Goal: Task Accomplishment & Management: Complete application form

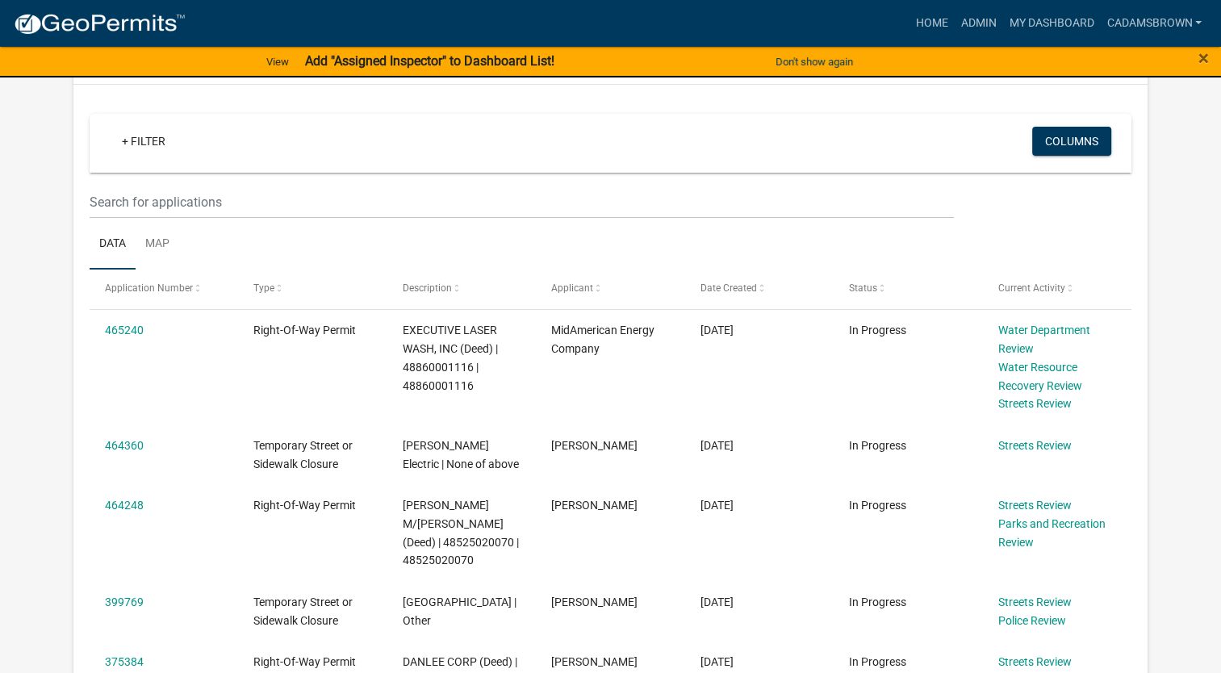
scroll to position [323, 0]
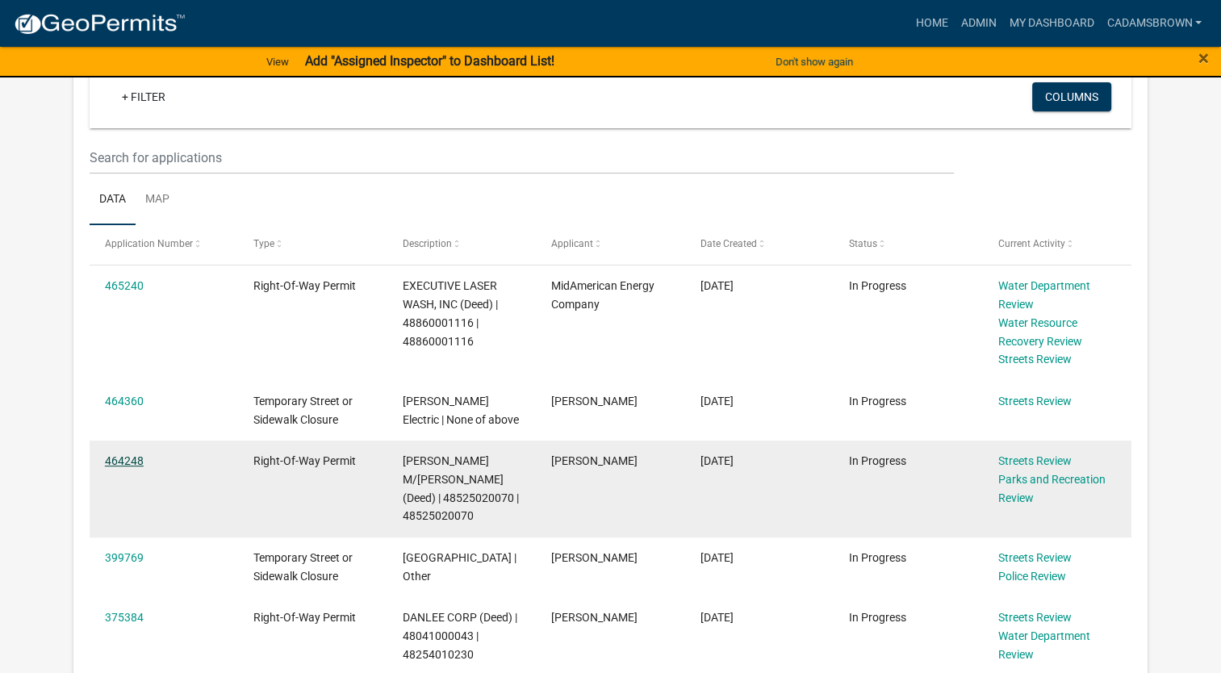
click at [110, 465] on link "464248" at bounding box center [124, 460] width 39 height 13
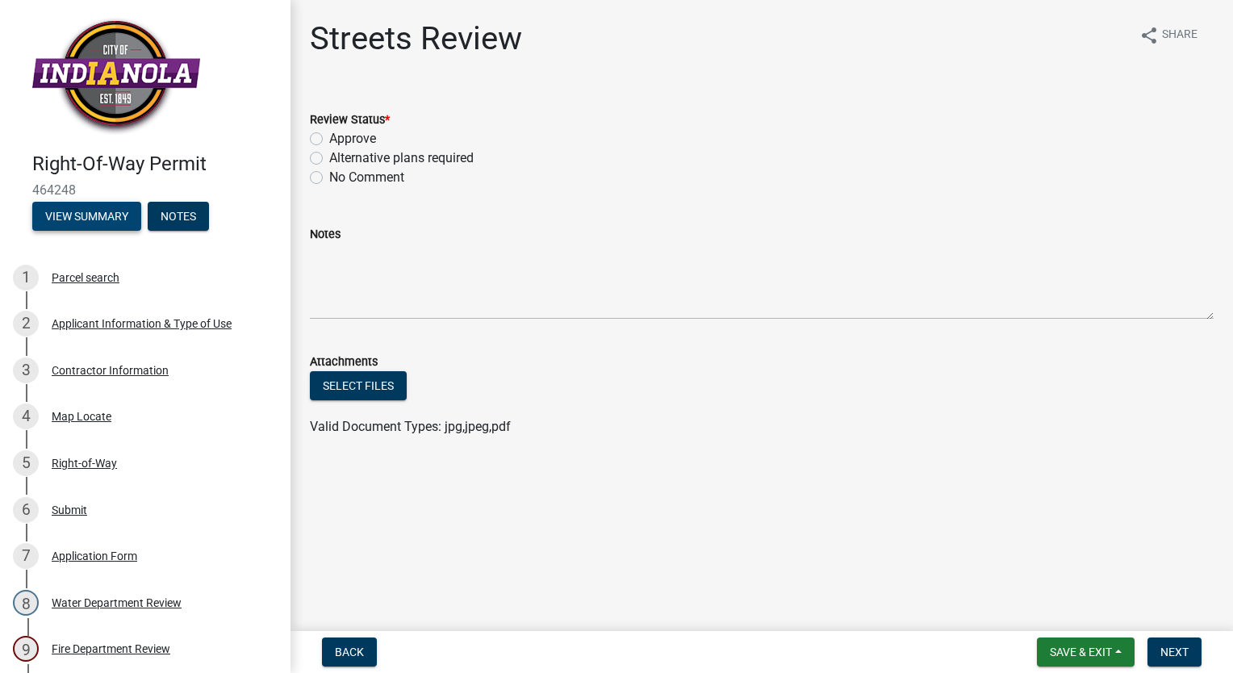
click at [74, 218] on button "View Summary" at bounding box center [86, 216] width 109 height 29
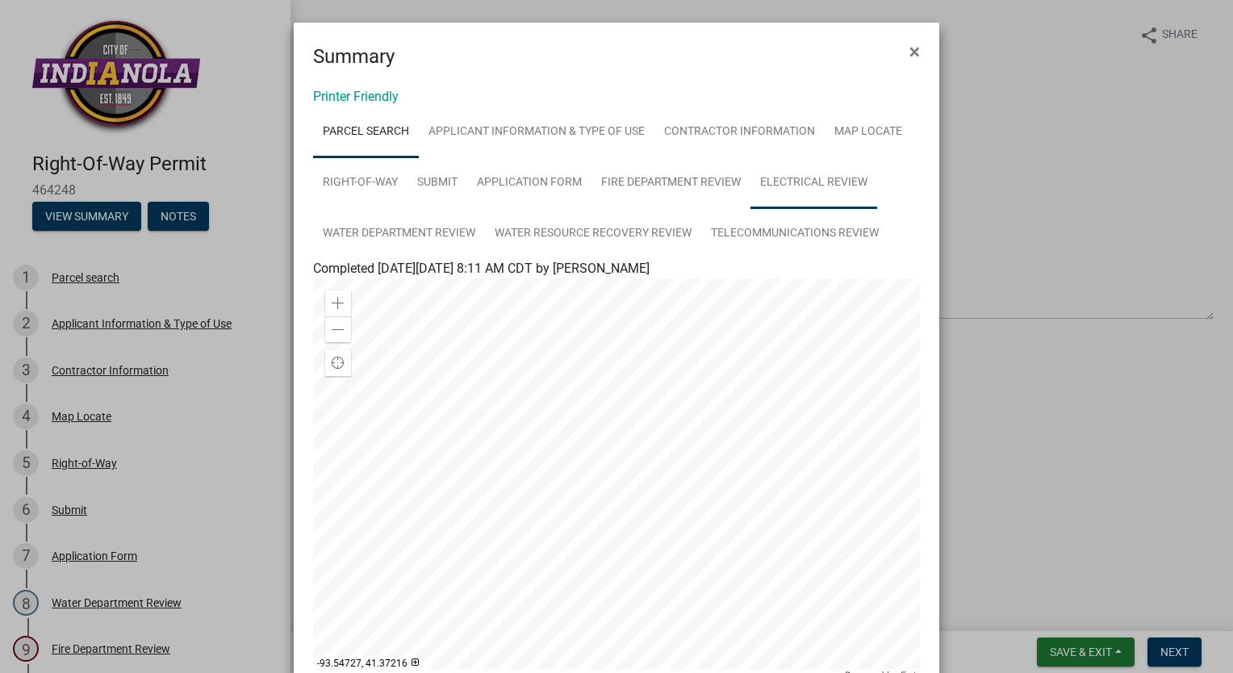
click at [801, 174] on link "Electrical Review" at bounding box center [814, 183] width 127 height 52
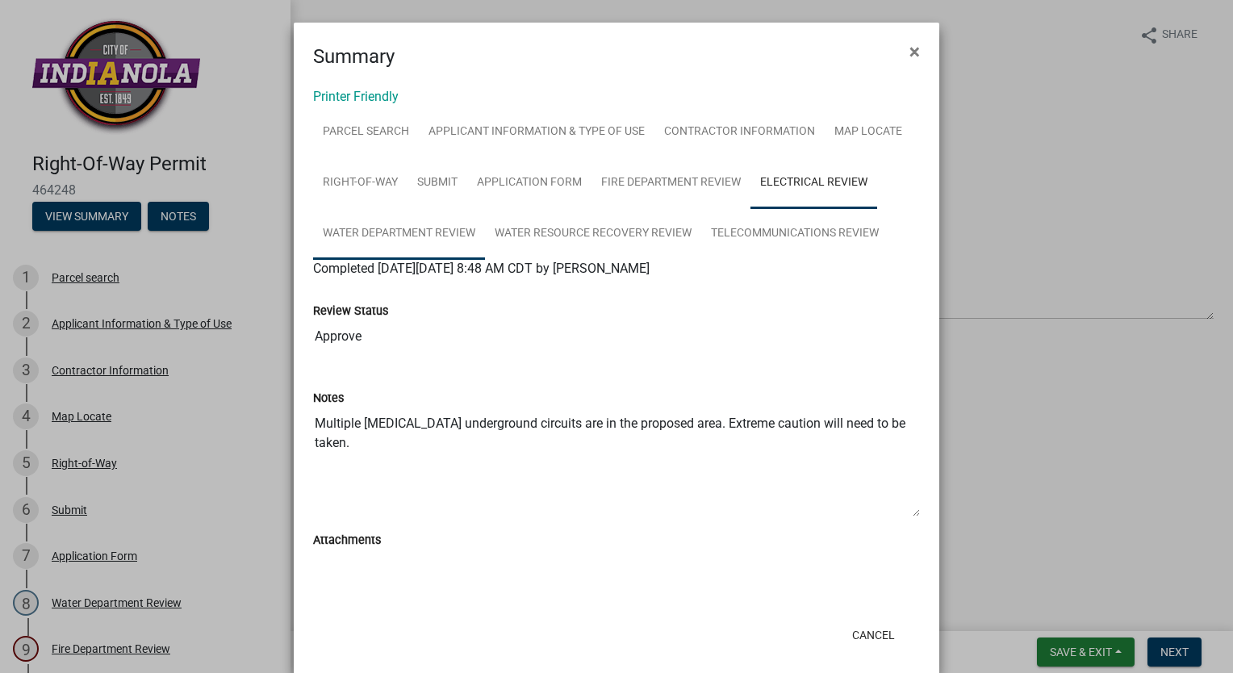
click at [415, 230] on link "Water Department Review" at bounding box center [399, 234] width 172 height 52
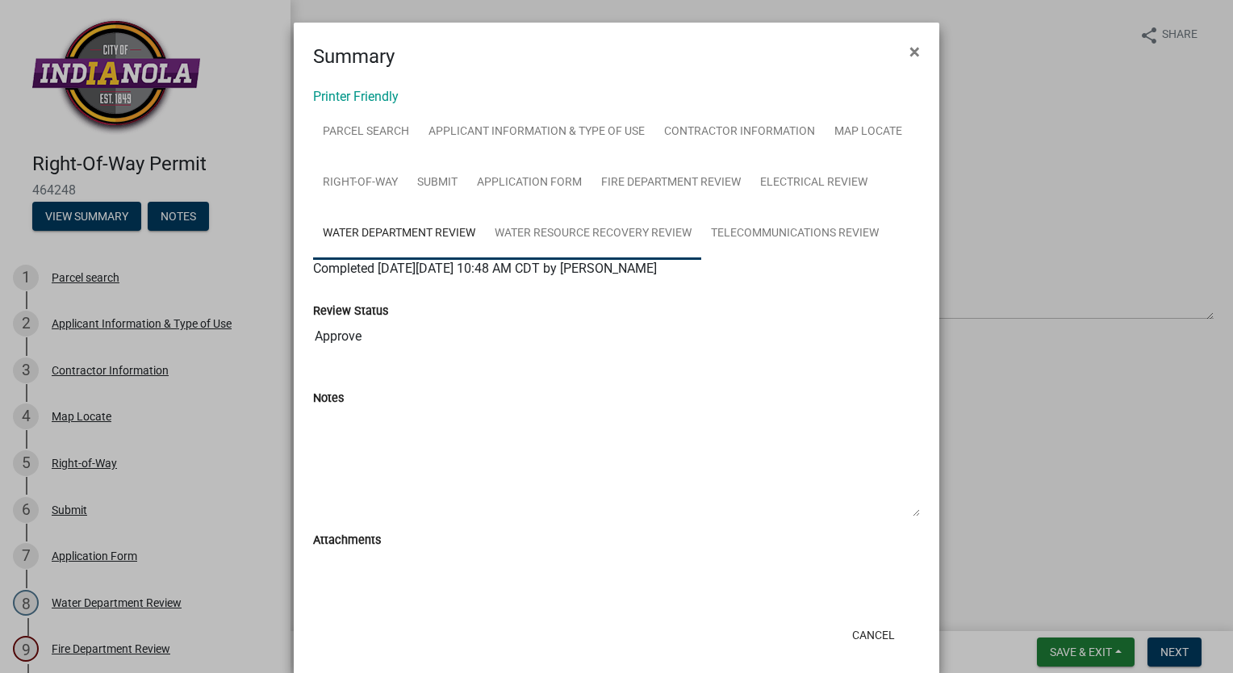
click at [563, 230] on link "Water Resource Recovery Review" at bounding box center [593, 234] width 216 height 52
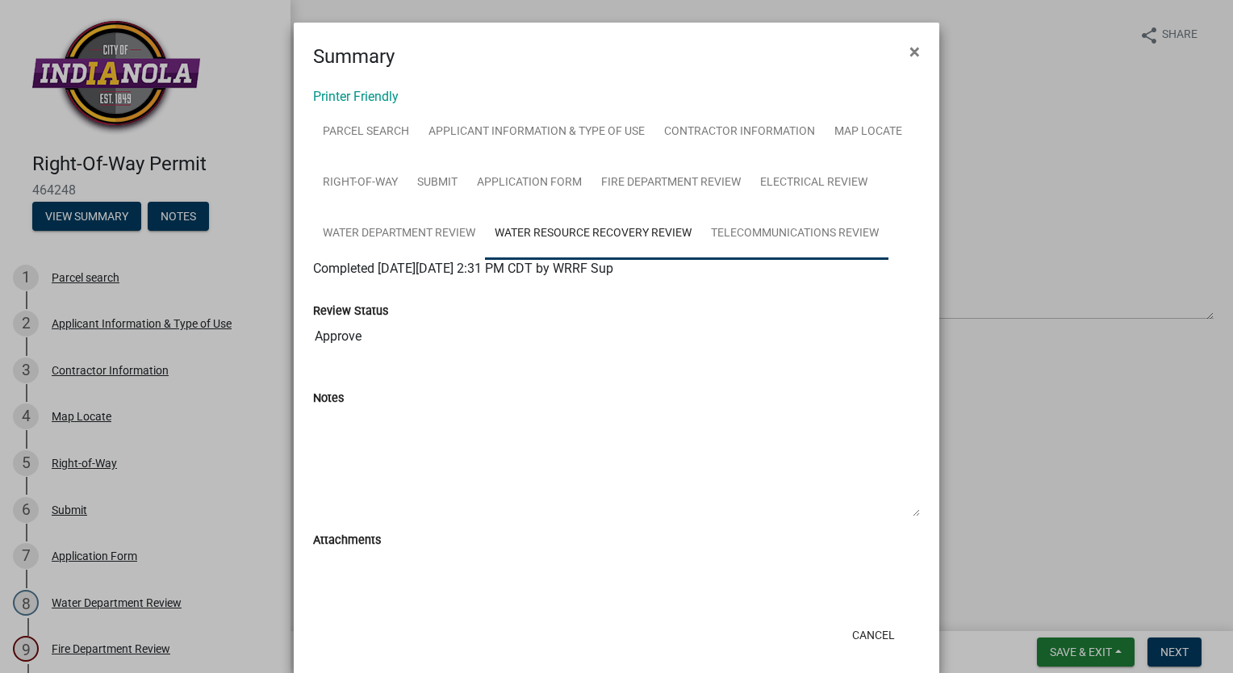
click at [797, 236] on link "Telecommunications Review" at bounding box center [794, 234] width 187 height 52
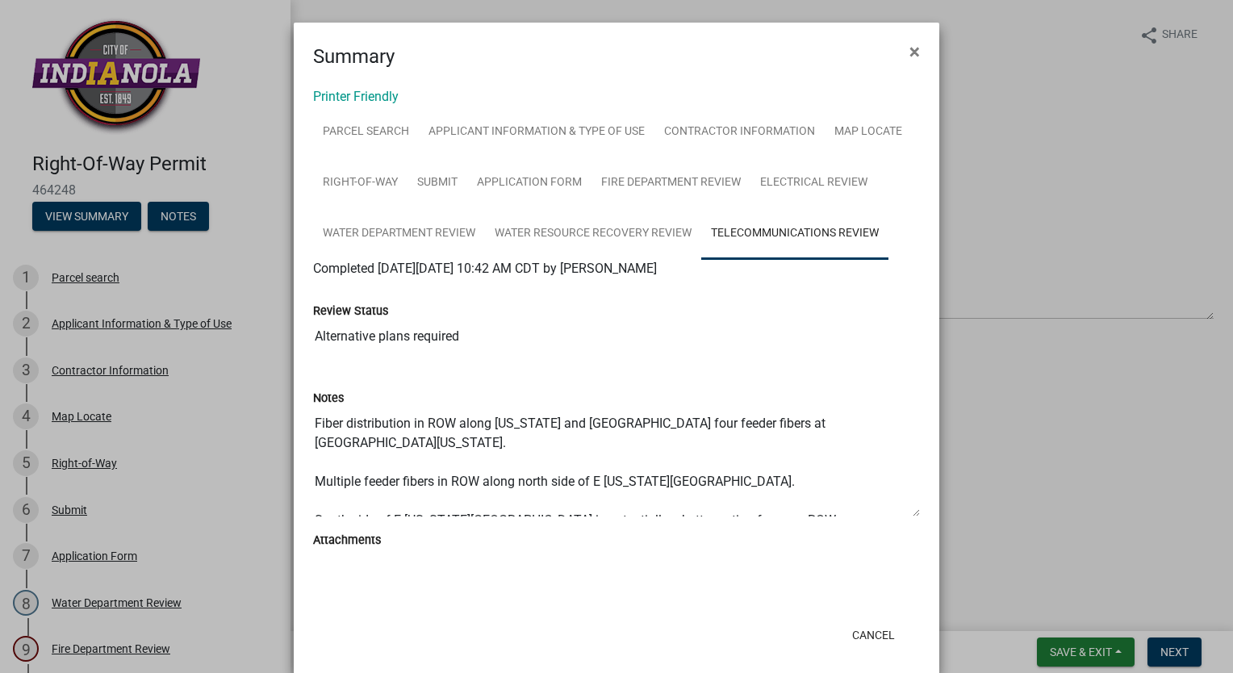
scroll to position [19, 0]
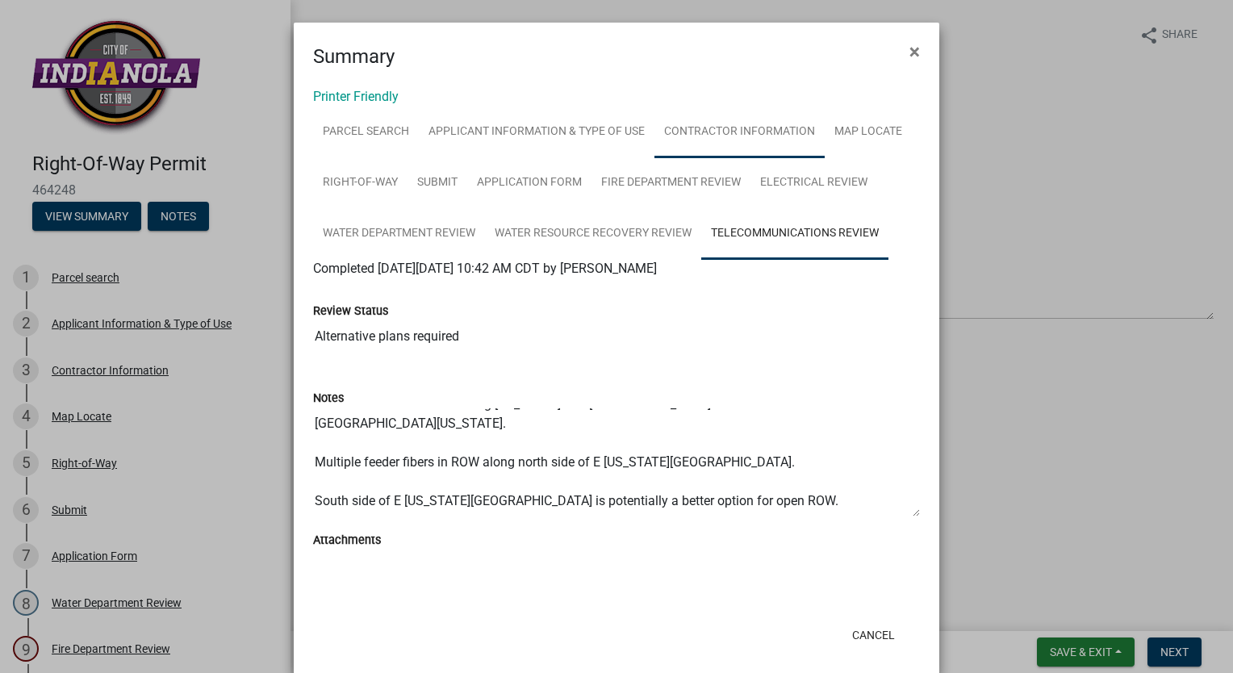
click at [715, 132] on link "Contractor Information" at bounding box center [739, 133] width 170 height 52
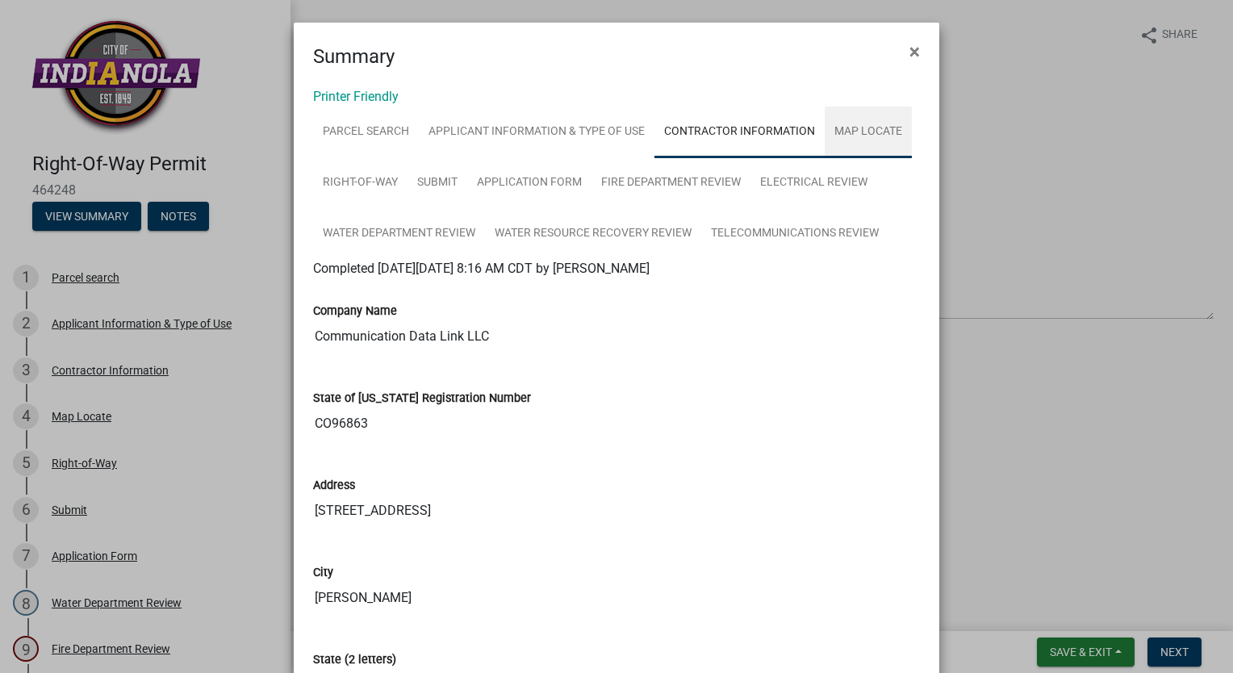
click at [861, 140] on link "Map Locate" at bounding box center [868, 133] width 87 height 52
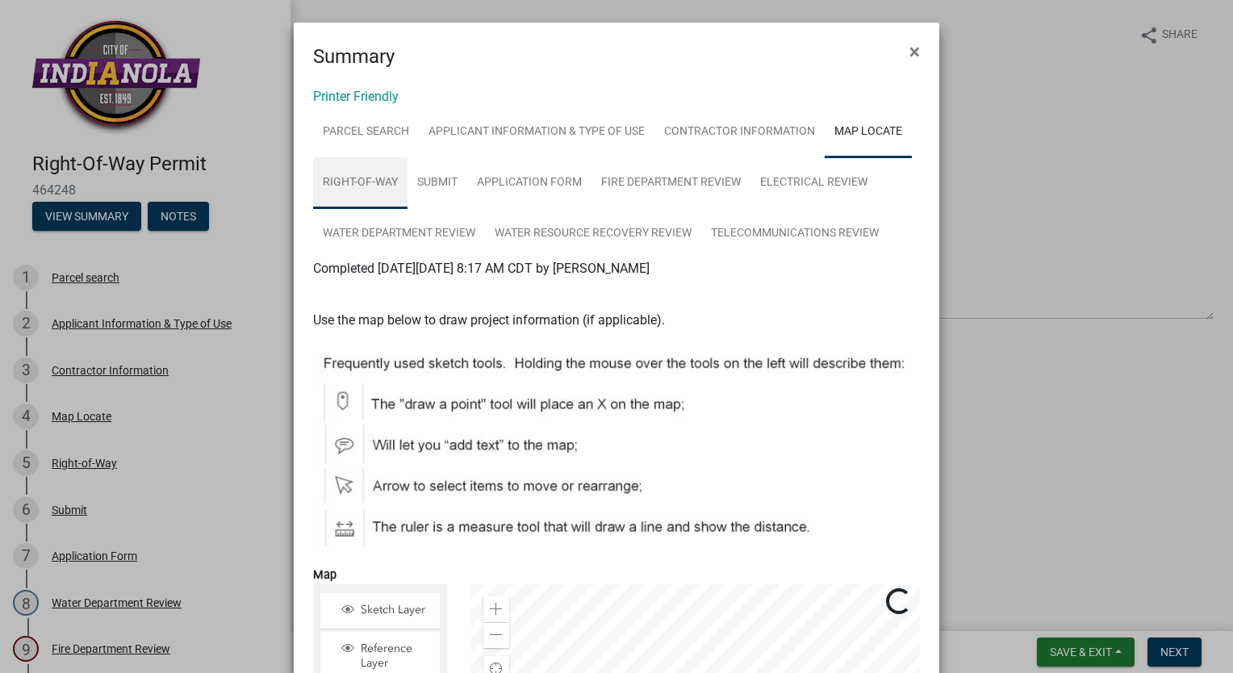
click at [374, 178] on link "Right-of-Way" at bounding box center [360, 183] width 94 height 52
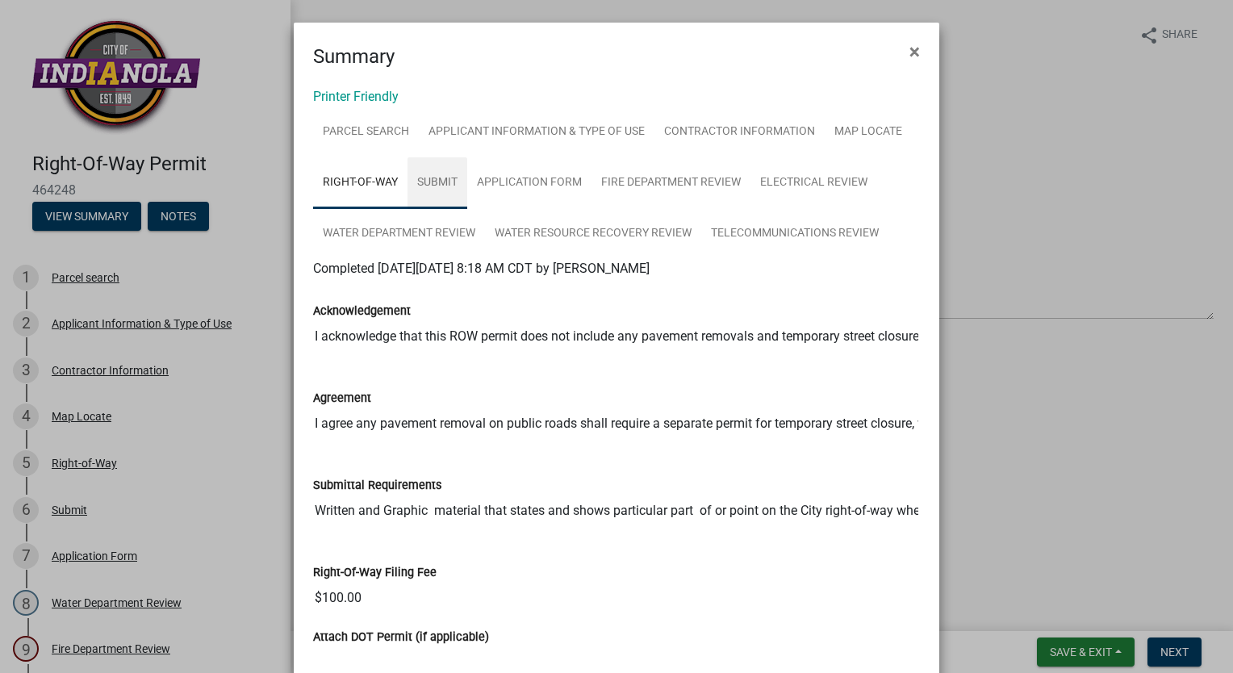
click at [435, 179] on link "Submit" at bounding box center [438, 183] width 60 height 52
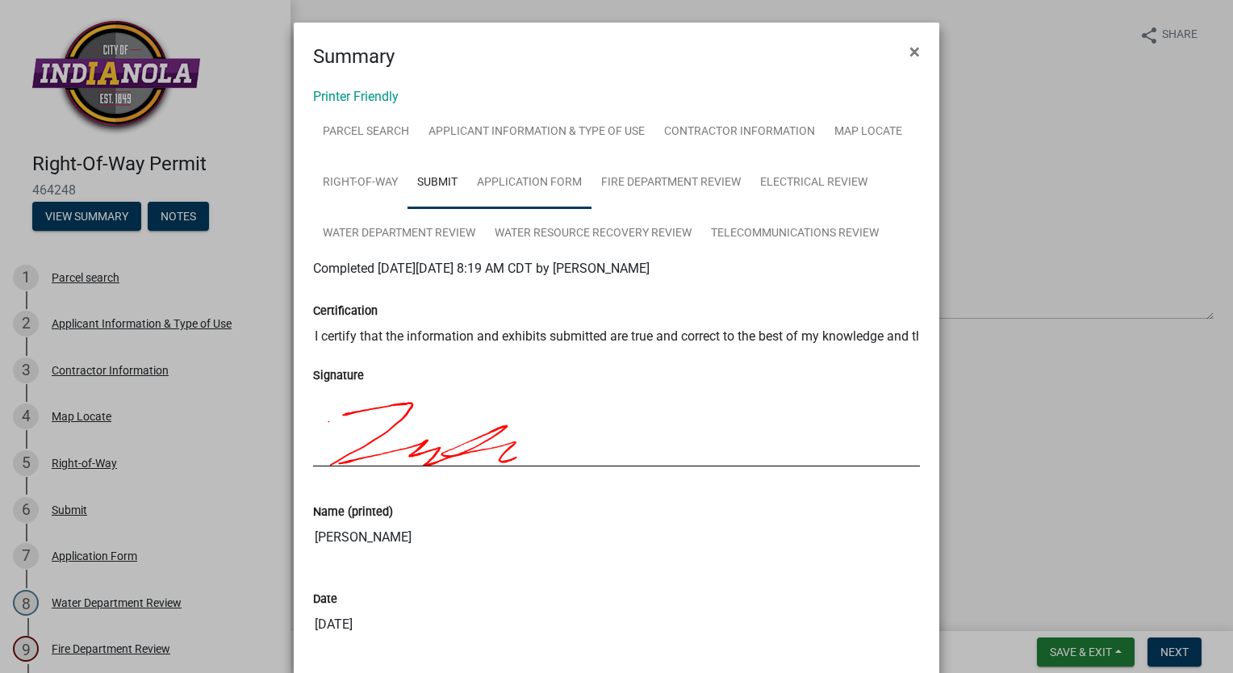
click at [540, 178] on link "Application Form" at bounding box center [529, 183] width 124 height 52
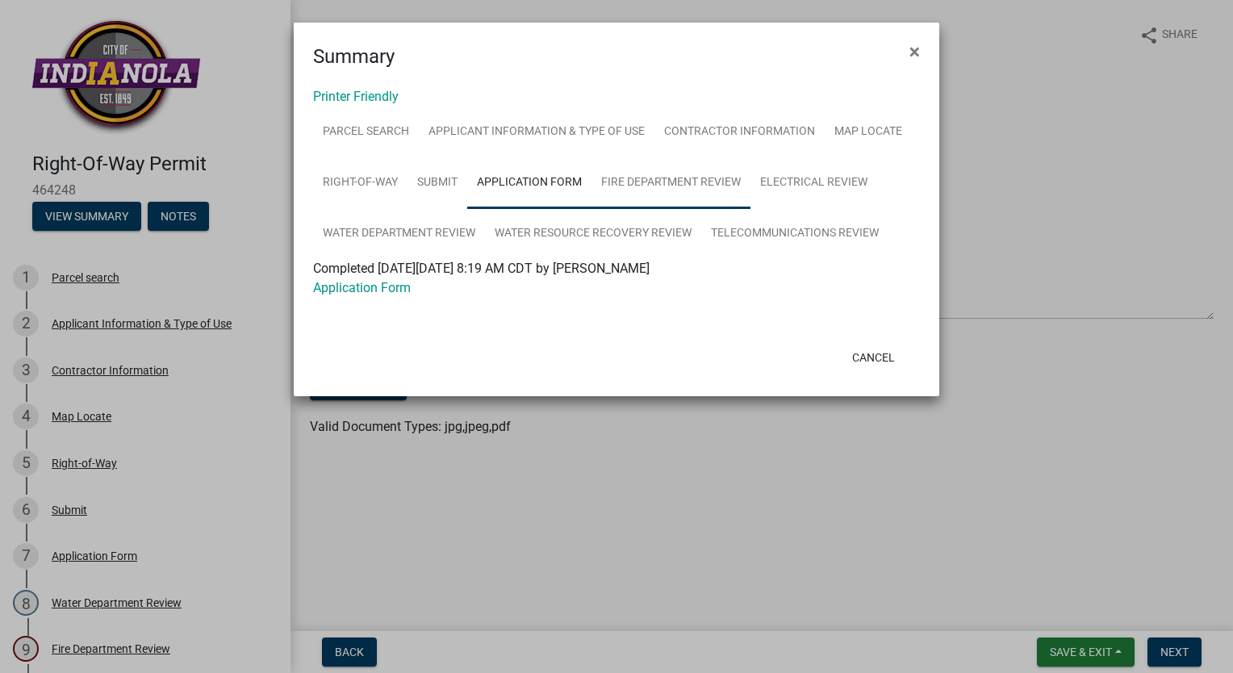
click at [693, 190] on link "Fire Department Review" at bounding box center [671, 183] width 159 height 52
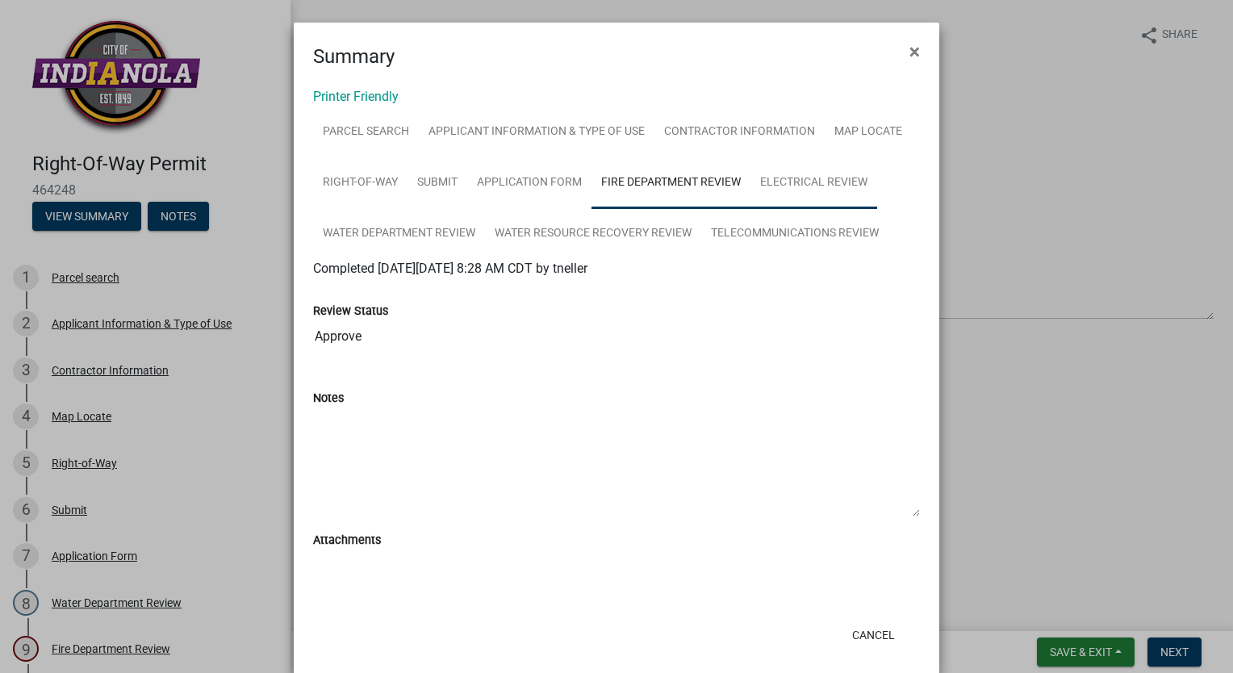
click at [830, 198] on link "Electrical Review" at bounding box center [814, 183] width 127 height 52
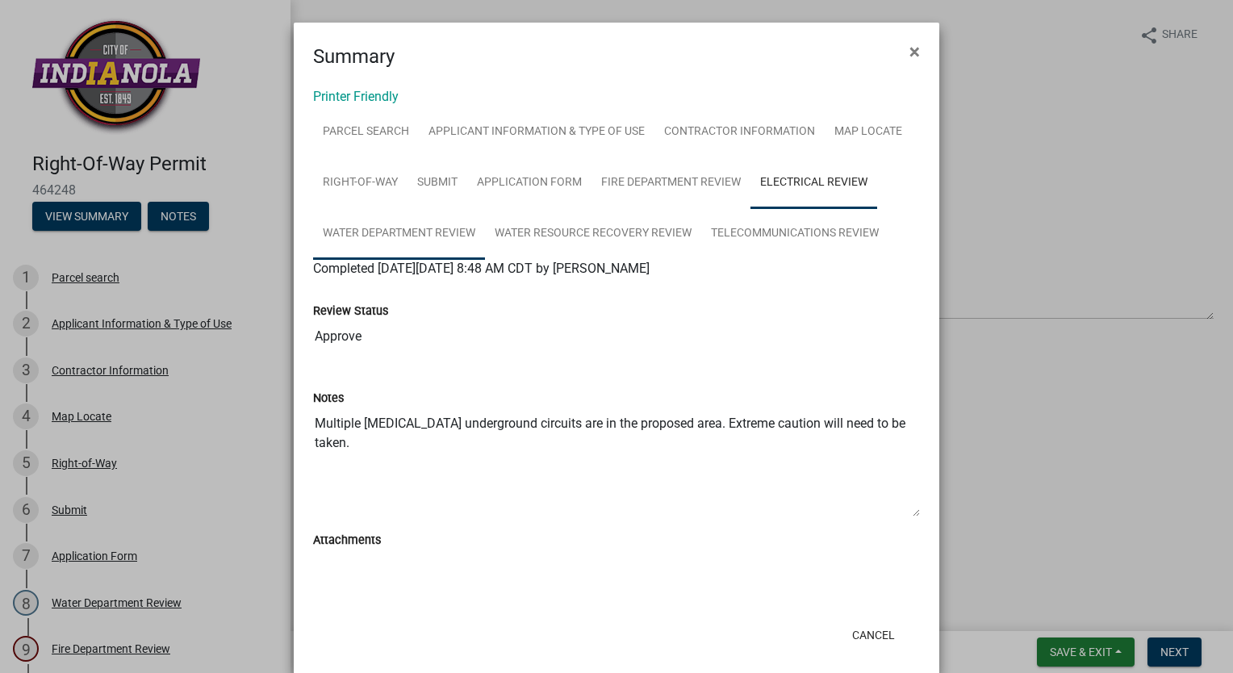
click at [343, 236] on link "Water Department Review" at bounding box center [399, 234] width 172 height 52
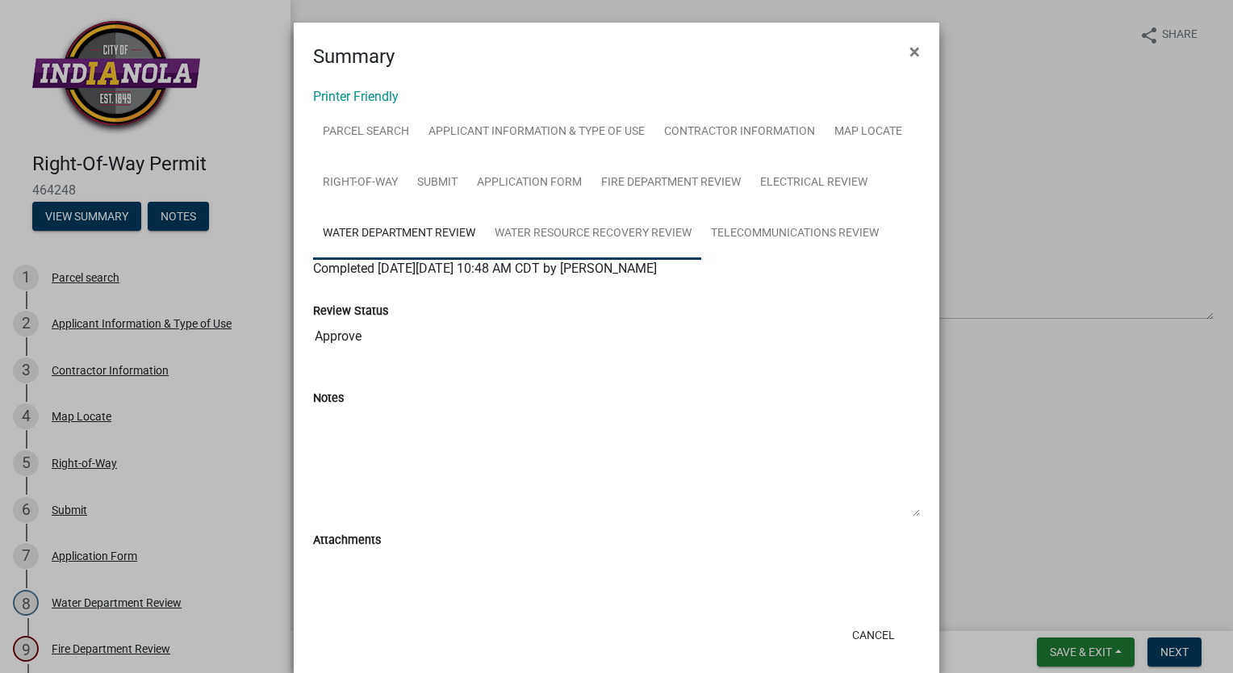
click at [562, 241] on link "Water Resource Recovery Review" at bounding box center [593, 234] width 216 height 52
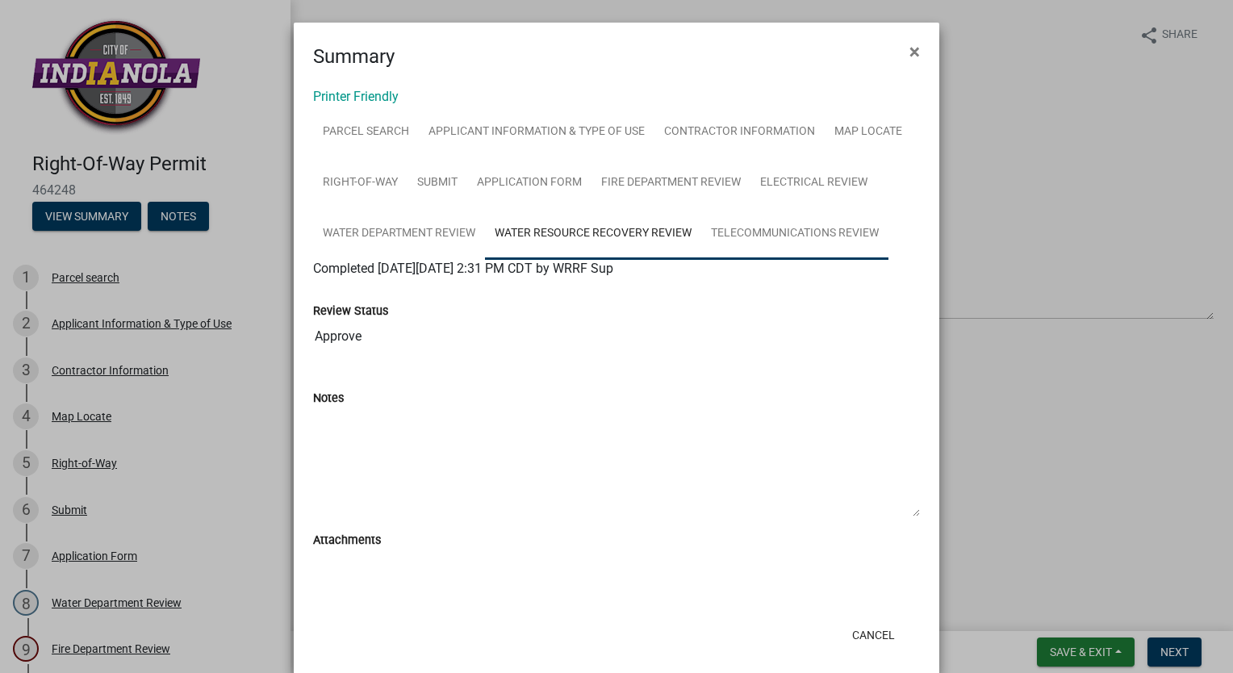
click at [805, 248] on link "Telecommunications Review" at bounding box center [794, 234] width 187 height 52
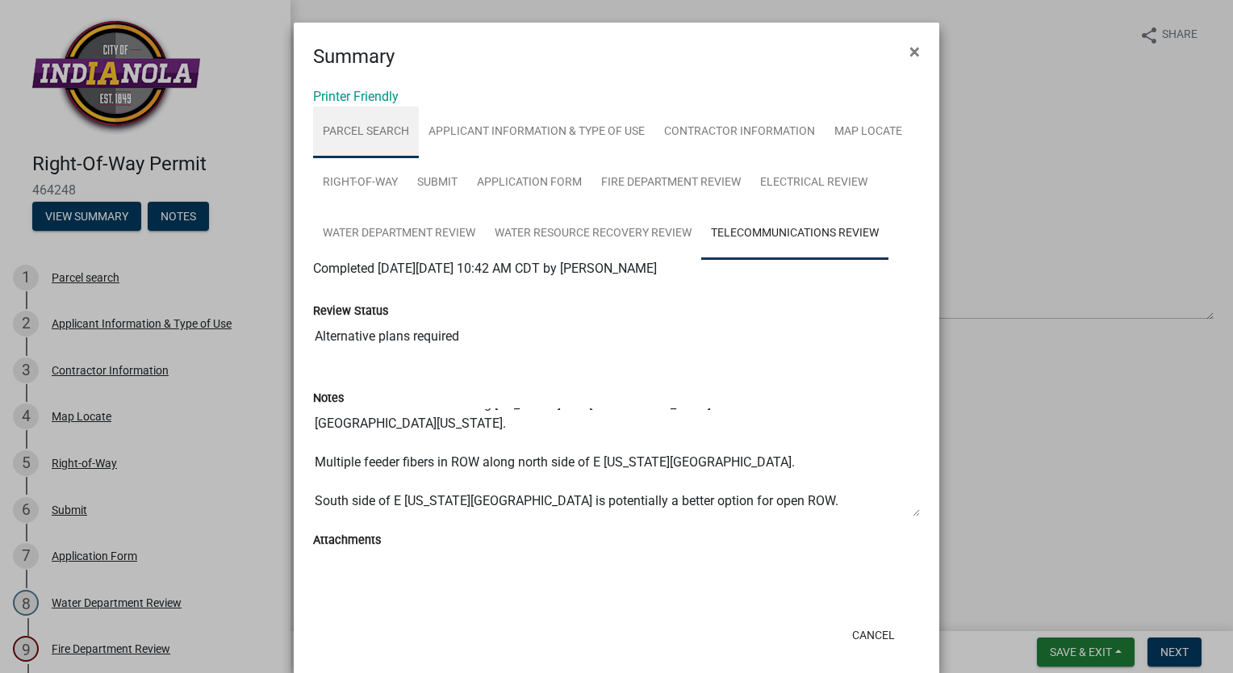
click at [381, 140] on link "Parcel search" at bounding box center [366, 133] width 106 height 52
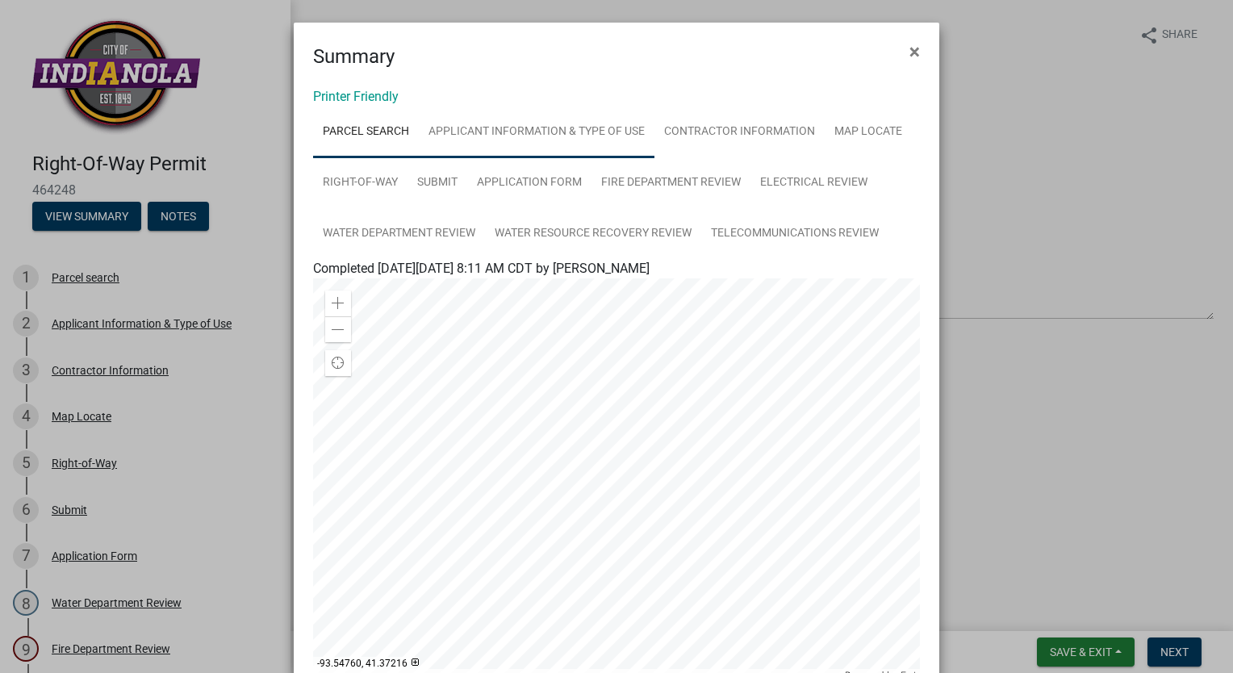
click at [506, 138] on link "Applicant Information & Type of Use" at bounding box center [537, 133] width 236 height 52
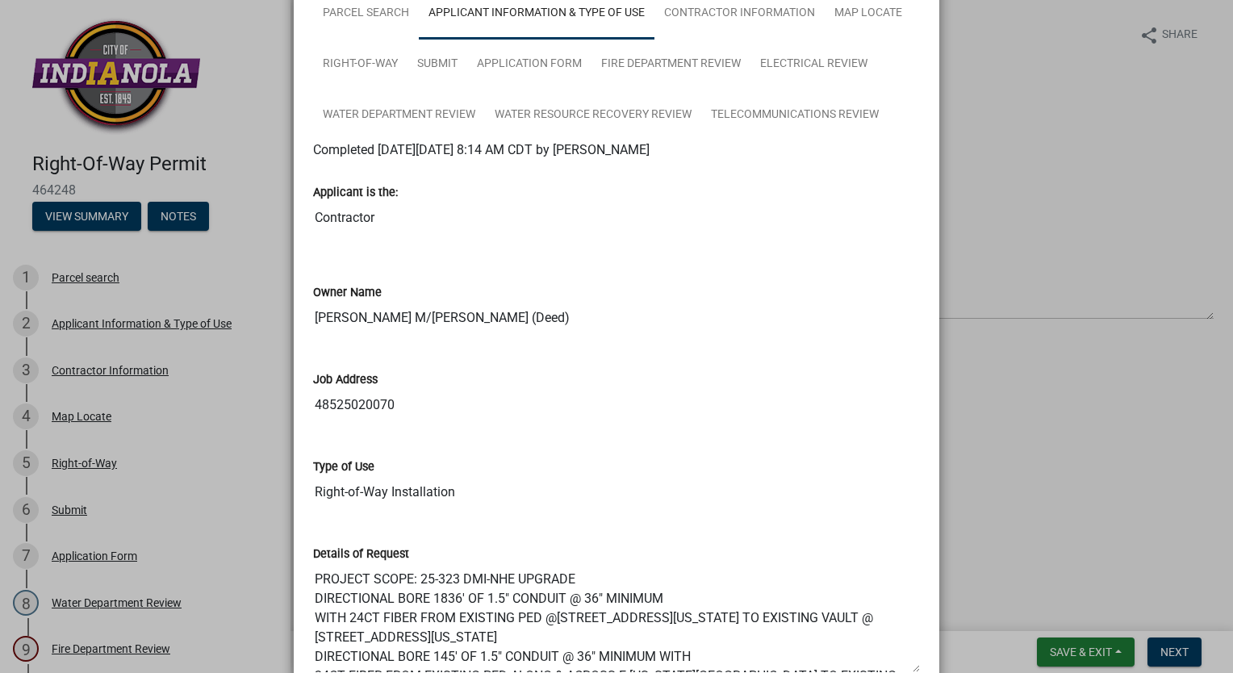
scroll to position [323, 0]
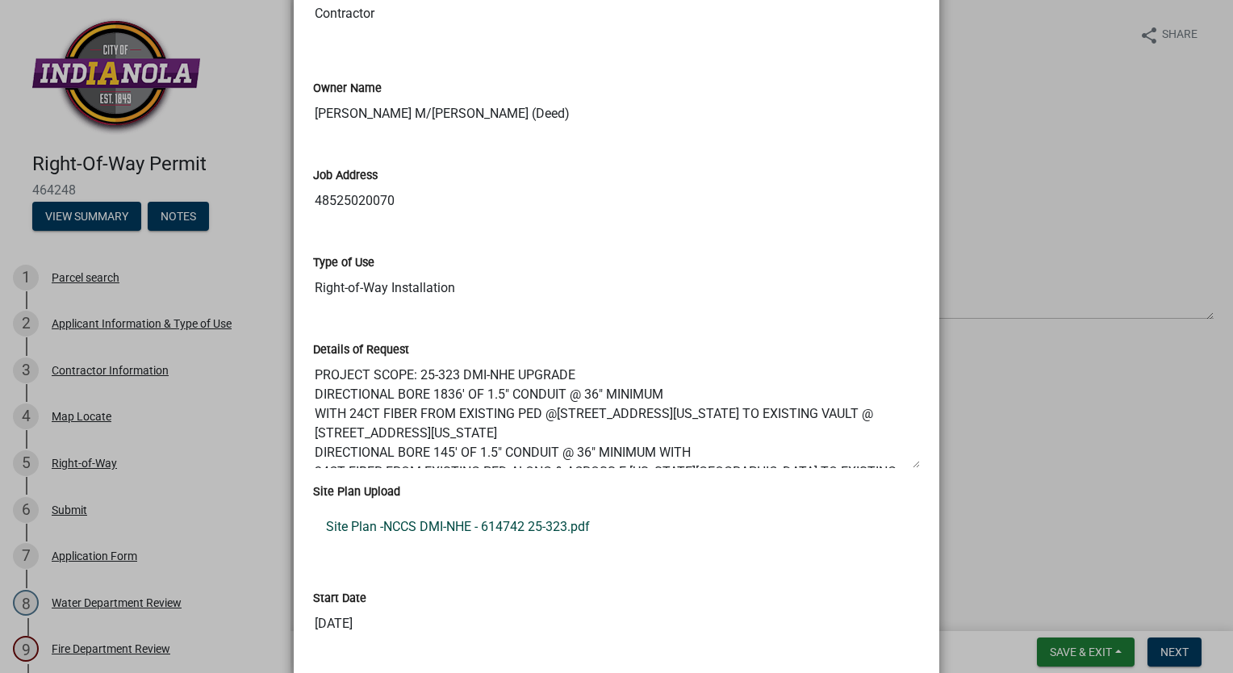
click at [419, 521] on link "Site Plan -NCCS DMI-NHE - 614742 25-323.pdf" at bounding box center [616, 527] width 607 height 39
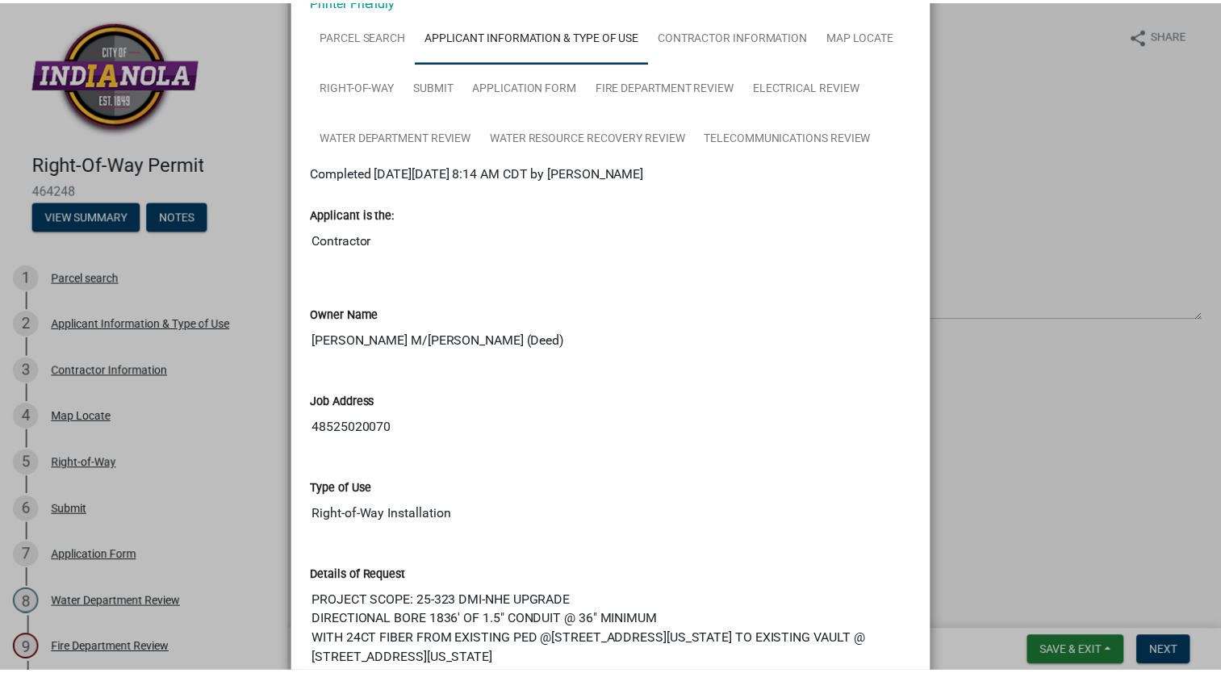
scroll to position [0, 0]
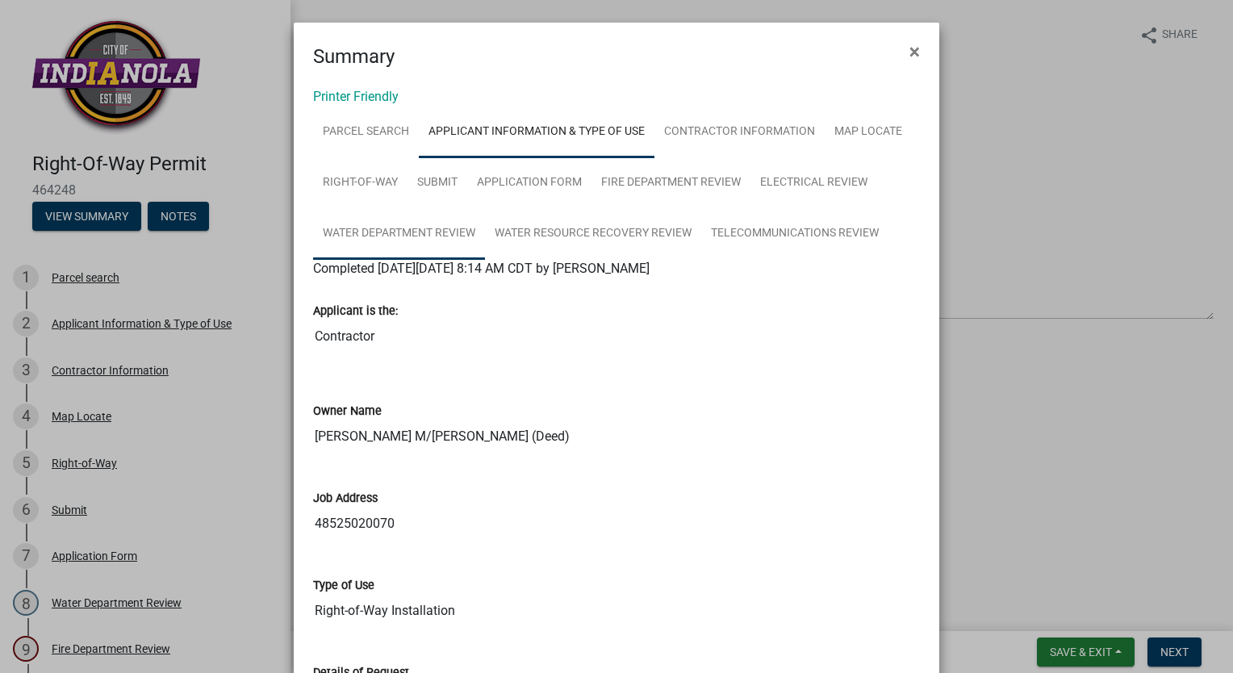
click at [357, 226] on link "Water Department Review" at bounding box center [399, 234] width 172 height 52
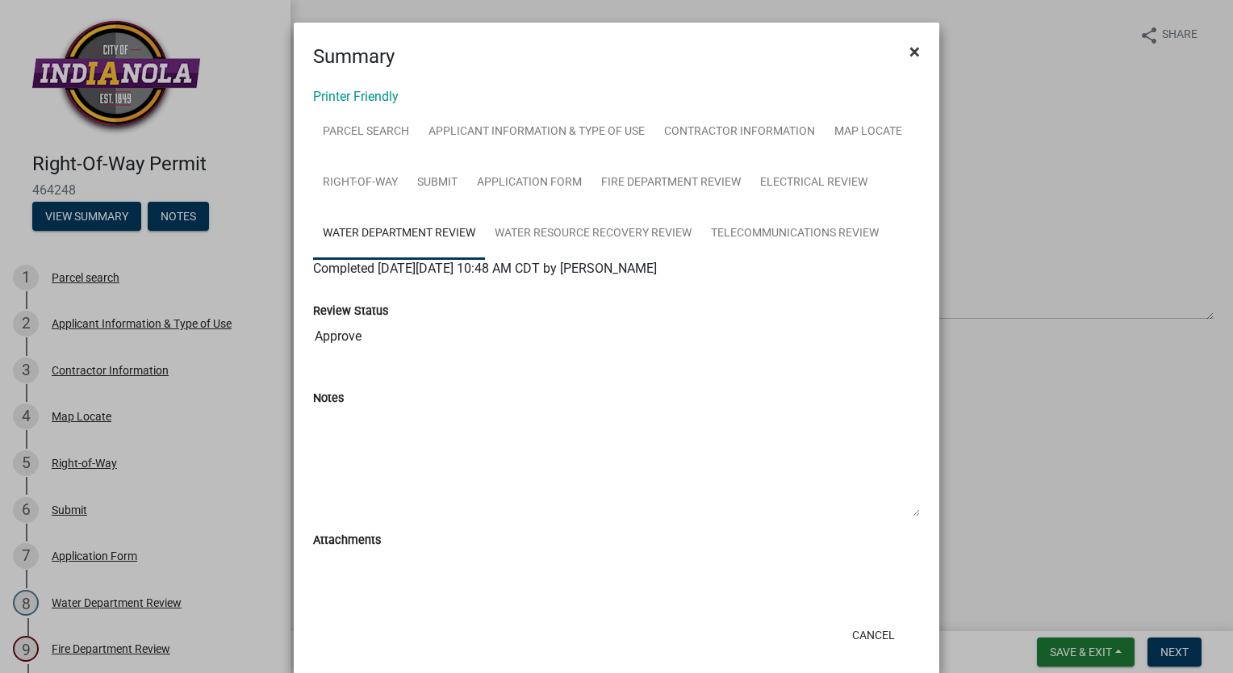
drag, startPoint x: 903, startPoint y: 48, endPoint x: 872, endPoint y: 82, distance: 46.3
click at [909, 48] on span "×" at bounding box center [914, 51] width 10 height 23
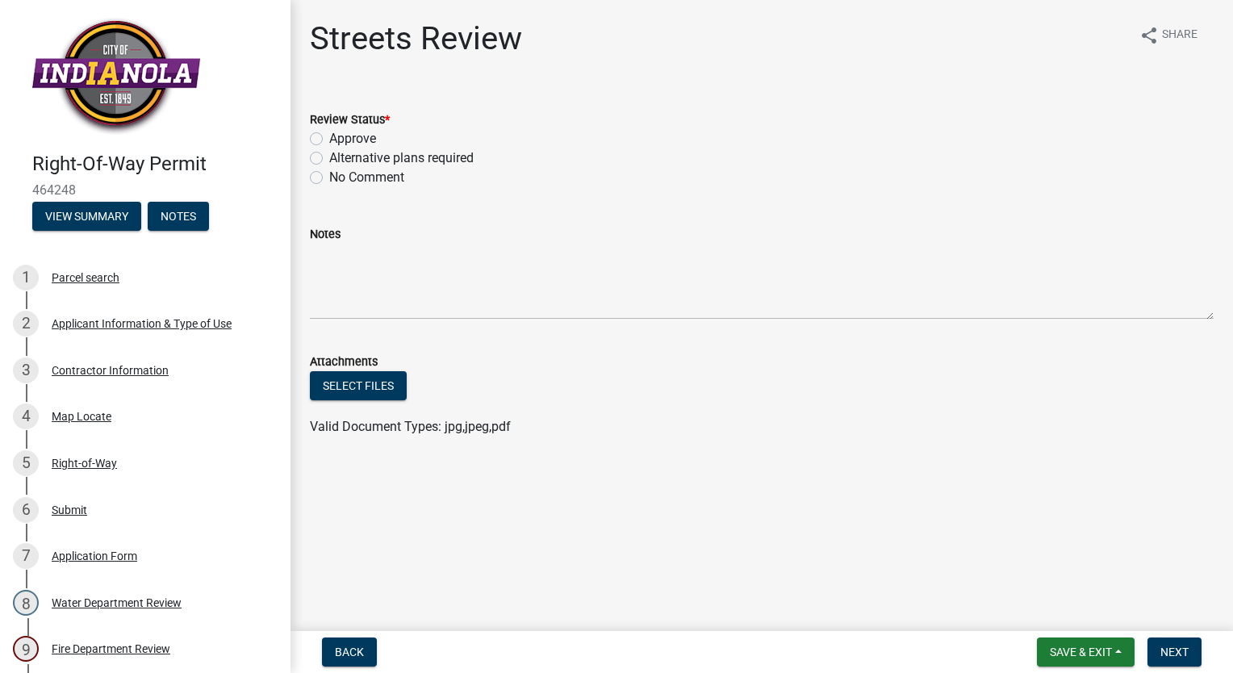
click at [329, 137] on label "Approve" at bounding box center [352, 138] width 47 height 19
click at [329, 137] on input "Approve" at bounding box center [334, 134] width 10 height 10
radio input "true"
click at [1164, 653] on span "Next" at bounding box center [1174, 652] width 28 height 13
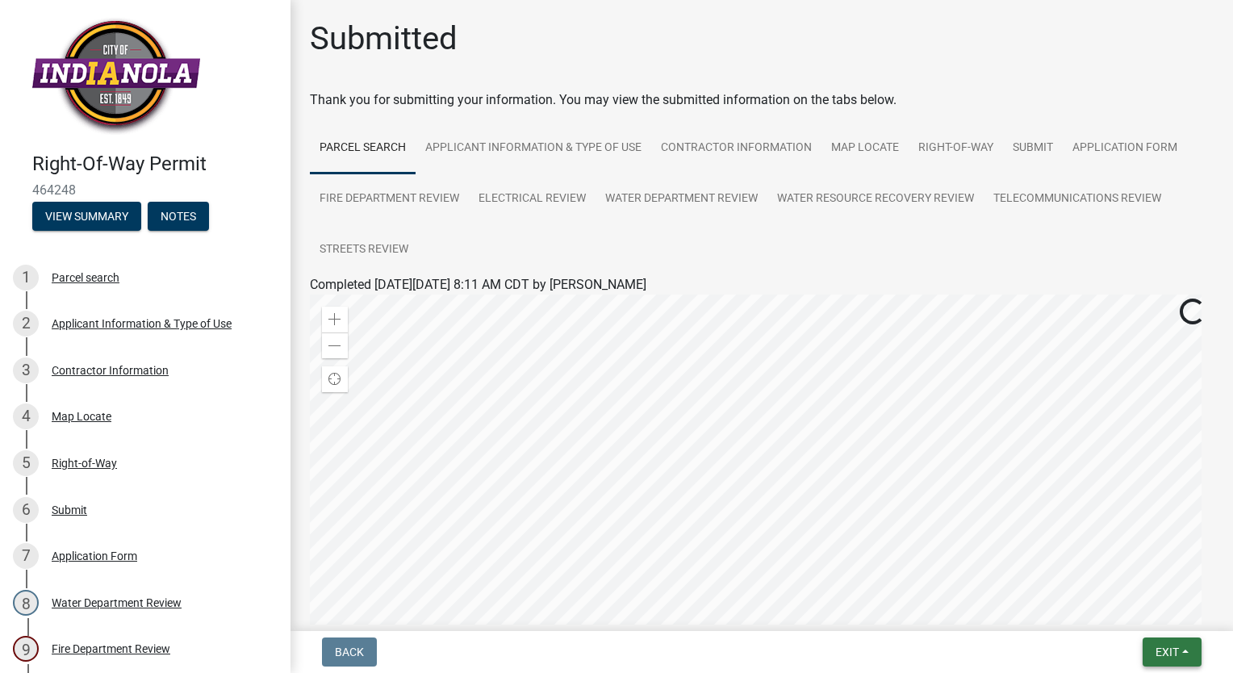
click at [1165, 652] on span "Exit" at bounding box center [1167, 652] width 23 height 13
click at [1144, 608] on button "Save & Exit" at bounding box center [1137, 610] width 129 height 39
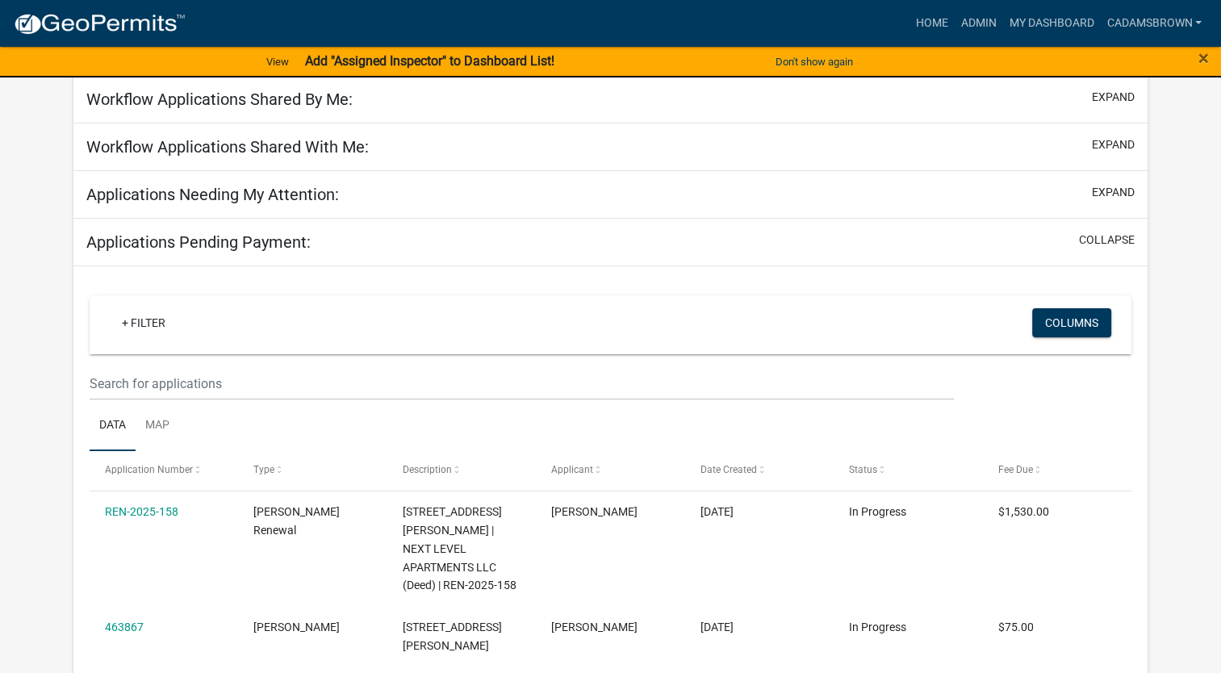
scroll to position [161, 0]
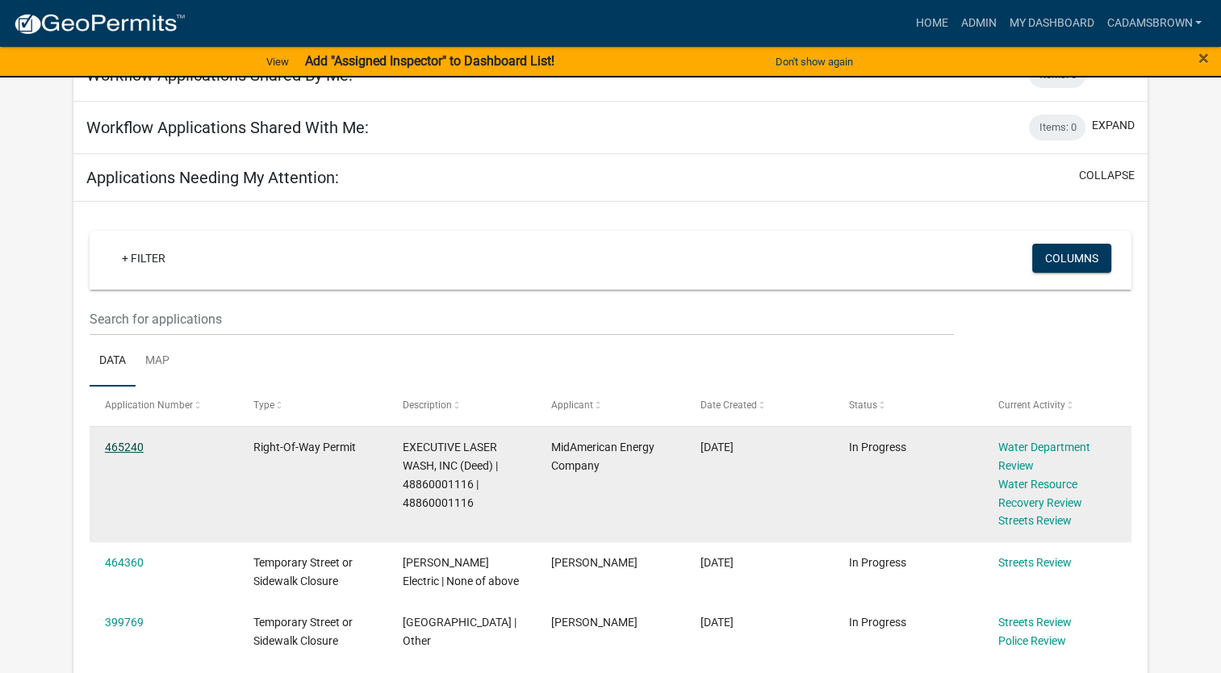
click at [111, 449] on link "465240" at bounding box center [124, 447] width 39 height 13
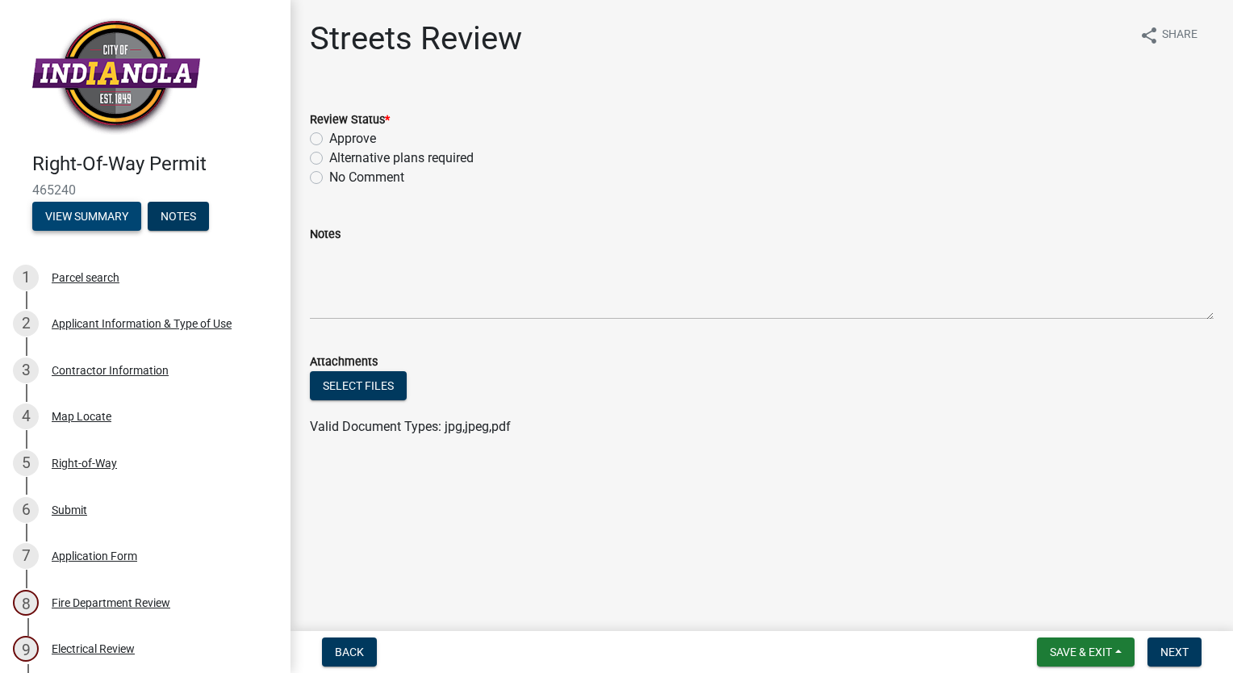
click at [81, 217] on button "View Summary" at bounding box center [86, 216] width 109 height 29
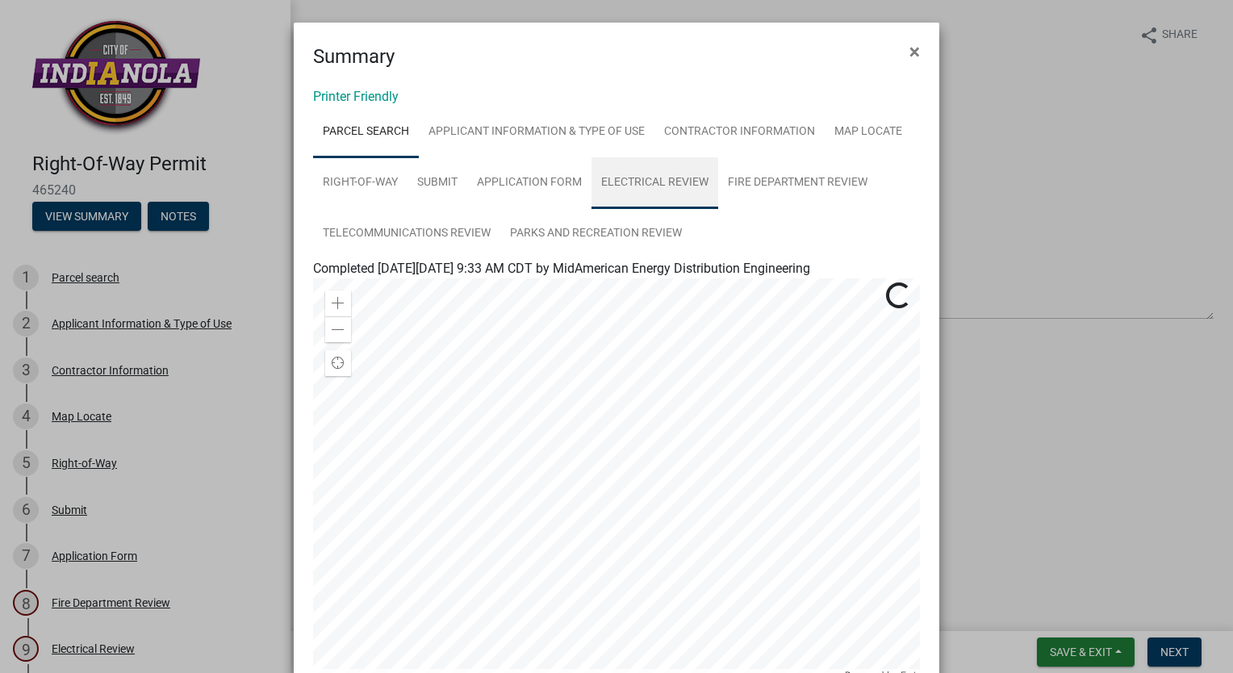
click at [635, 183] on link "Electrical Review" at bounding box center [655, 183] width 127 height 52
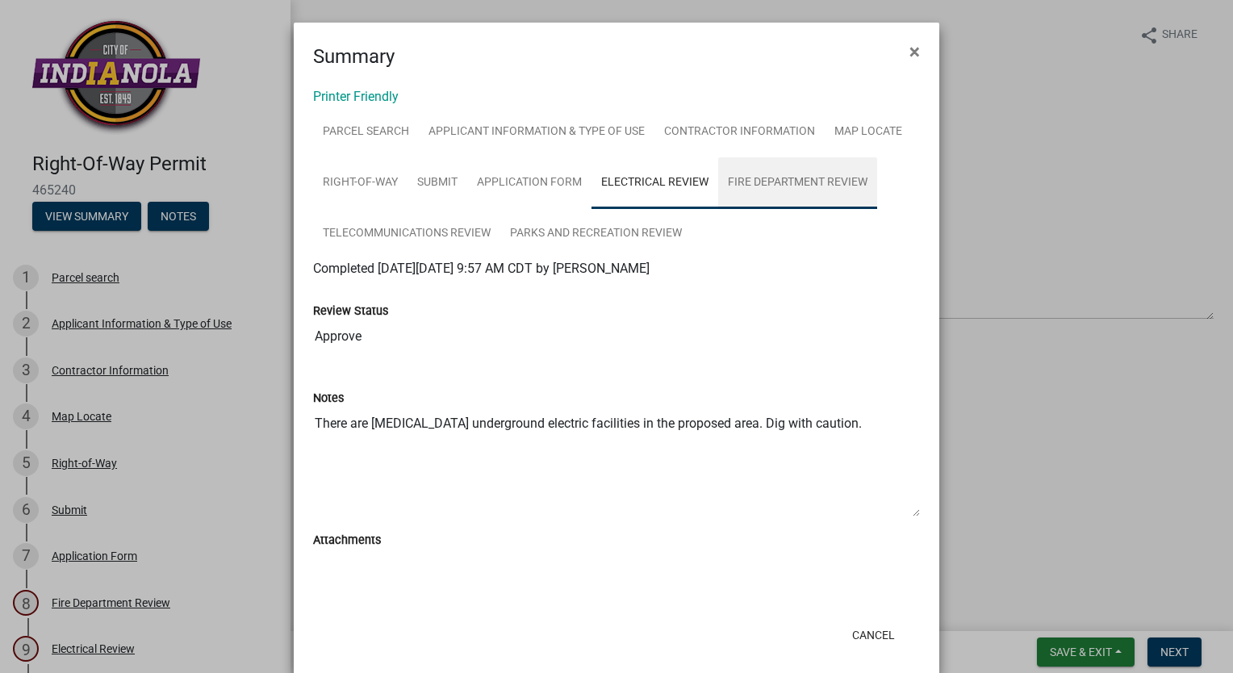
click at [782, 179] on link "Fire Department Review" at bounding box center [797, 183] width 159 height 52
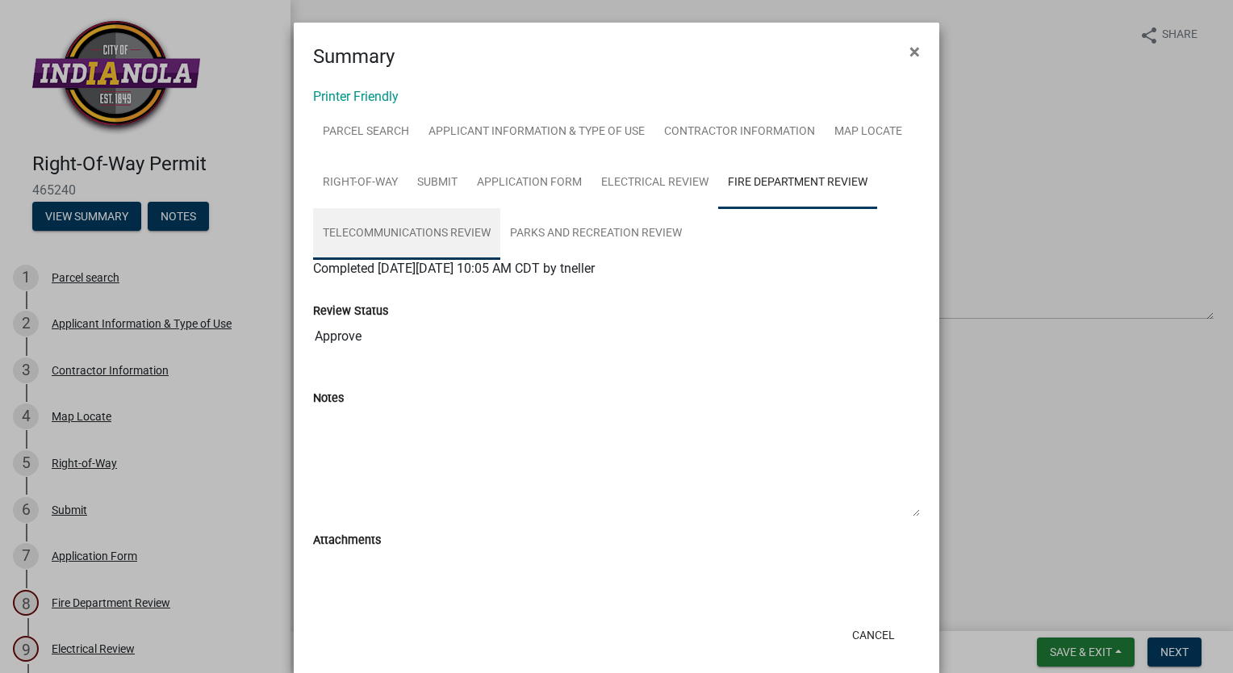
click at [418, 227] on link "Telecommunications Review" at bounding box center [406, 234] width 187 height 52
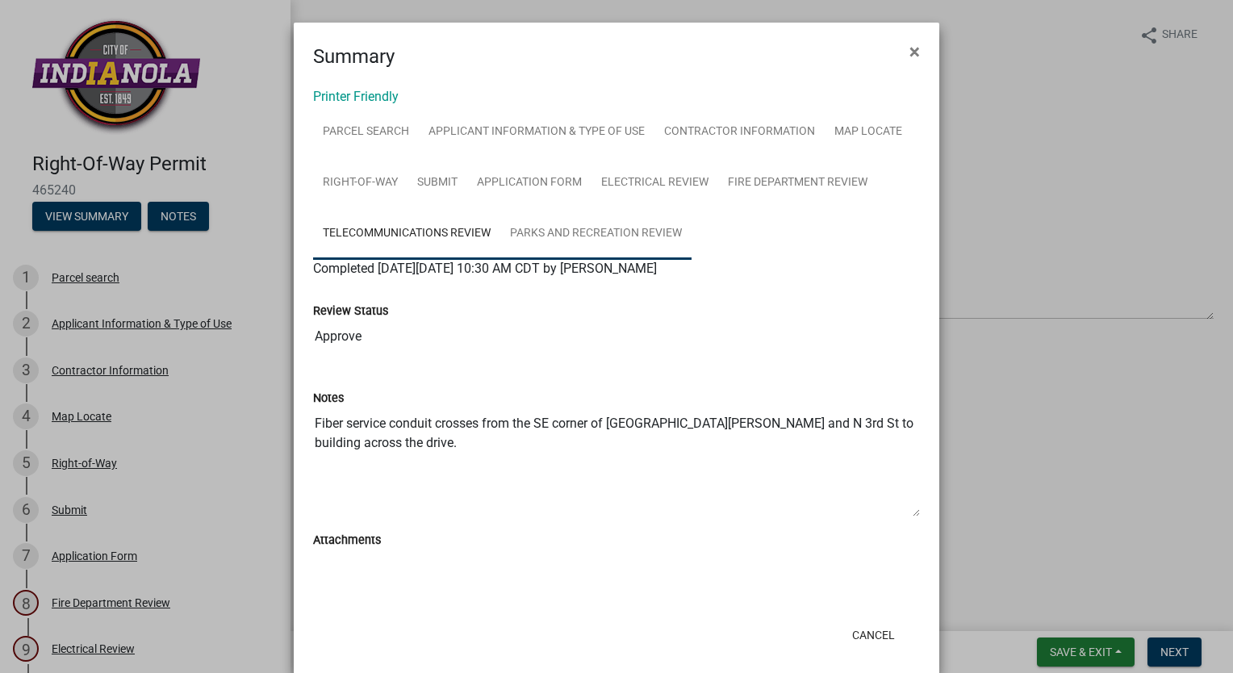
click at [595, 229] on link "Parks and Recreation Review" at bounding box center [595, 234] width 191 height 52
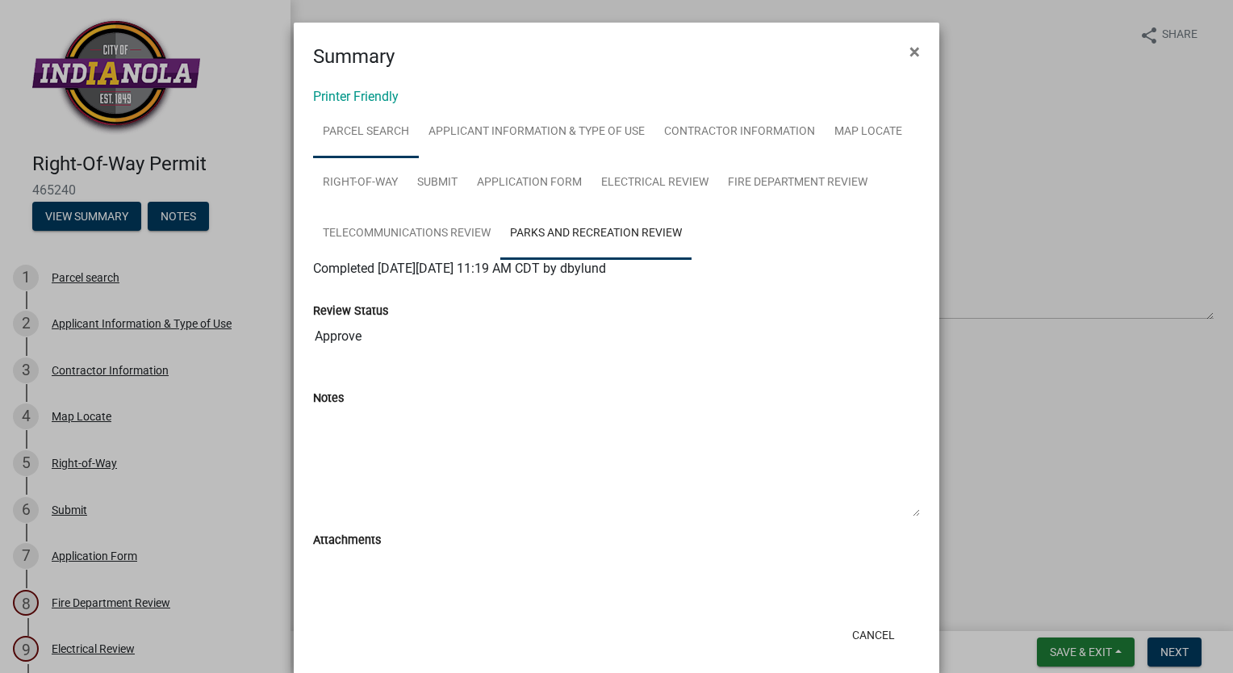
click at [333, 136] on link "Parcel search" at bounding box center [366, 133] width 106 height 52
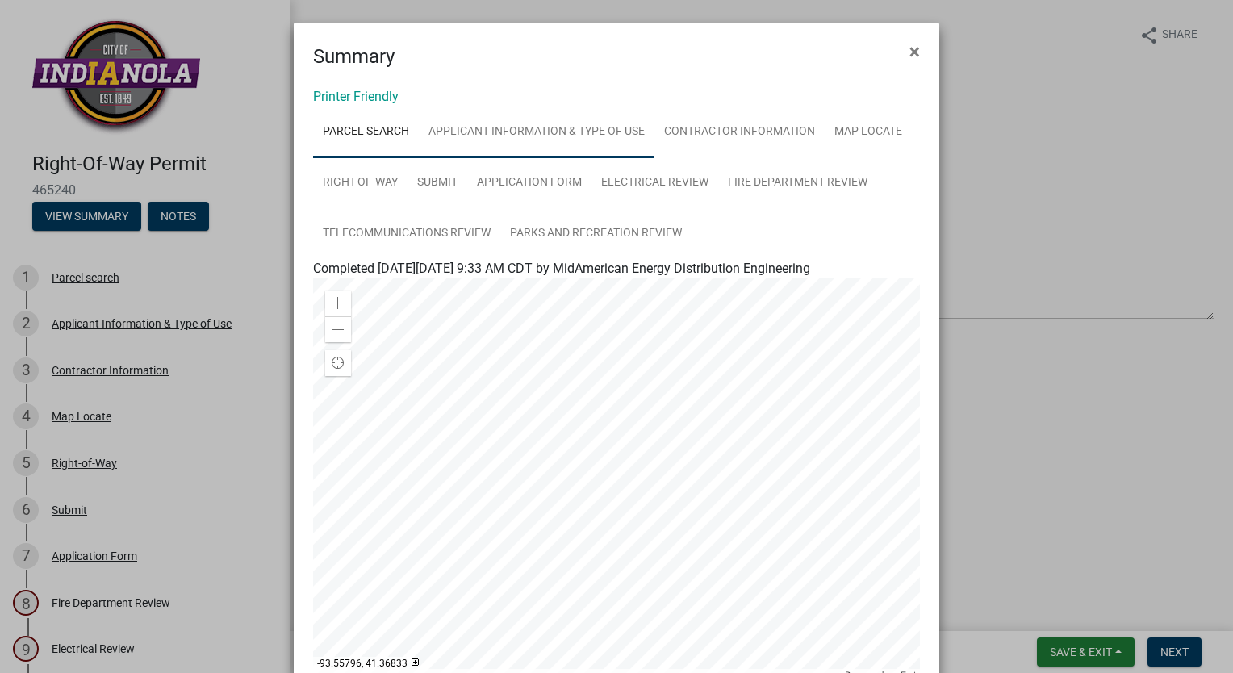
click at [478, 127] on link "Applicant Information & Type of Use" at bounding box center [537, 133] width 236 height 52
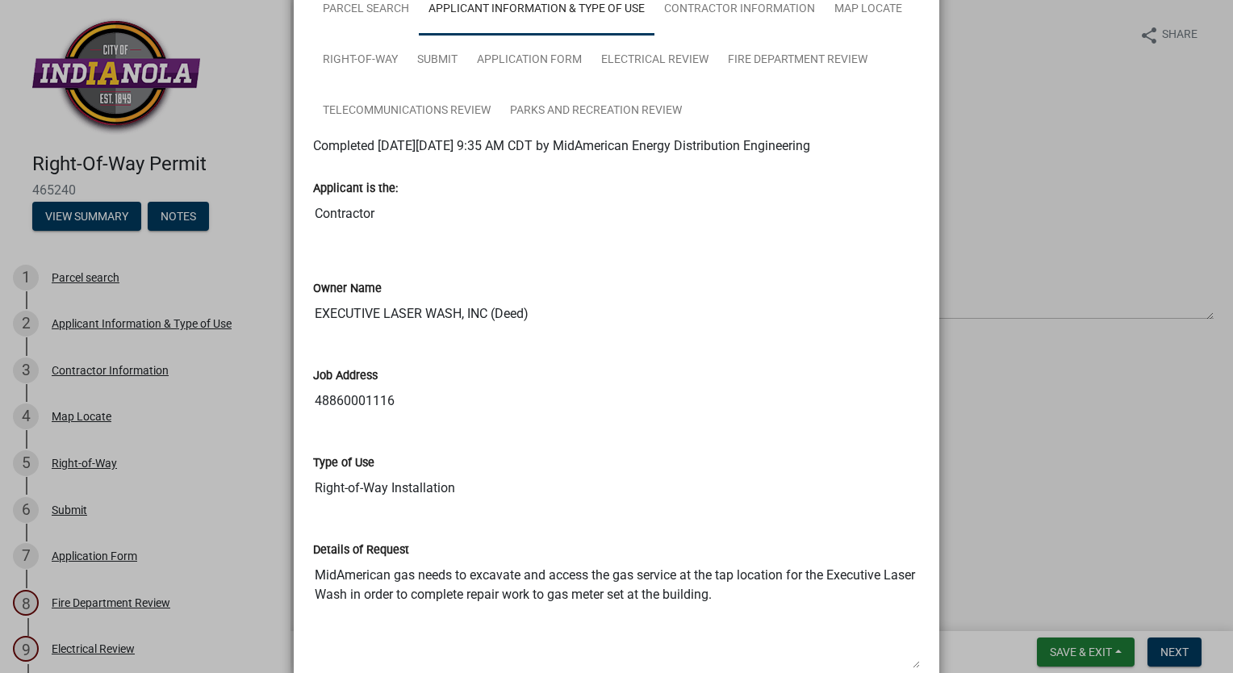
scroll to position [323, 0]
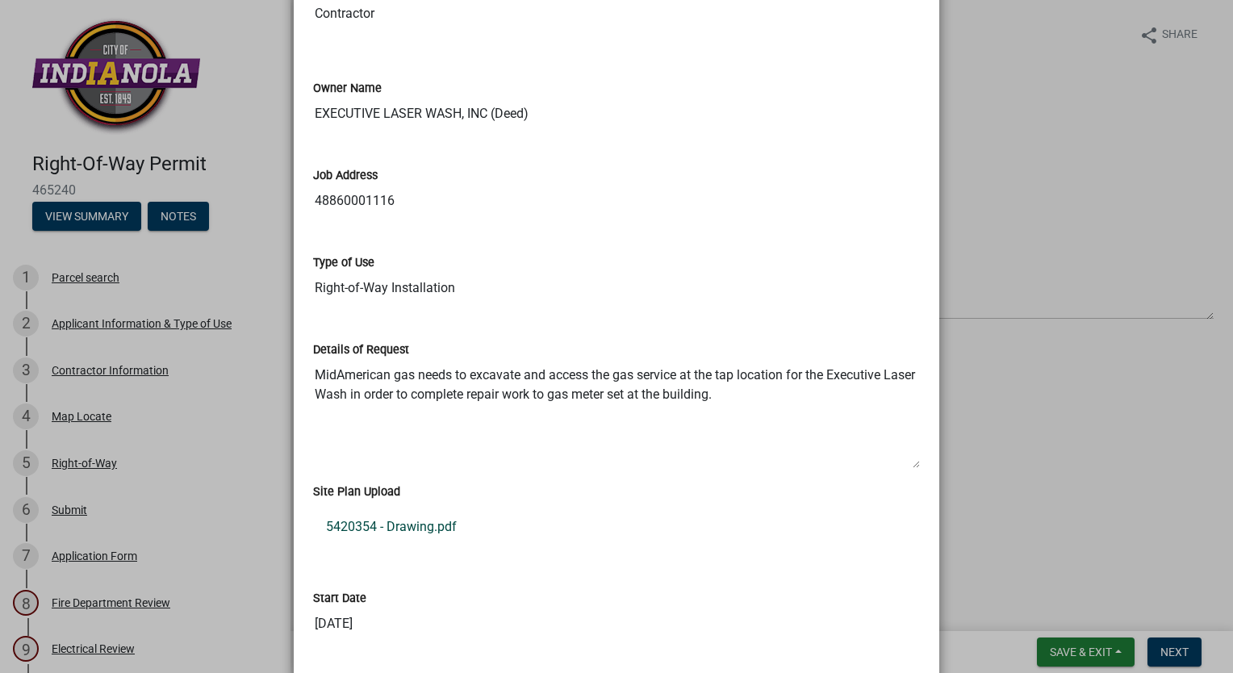
click at [401, 525] on link "5420354 - Drawing.pdf" at bounding box center [616, 527] width 607 height 39
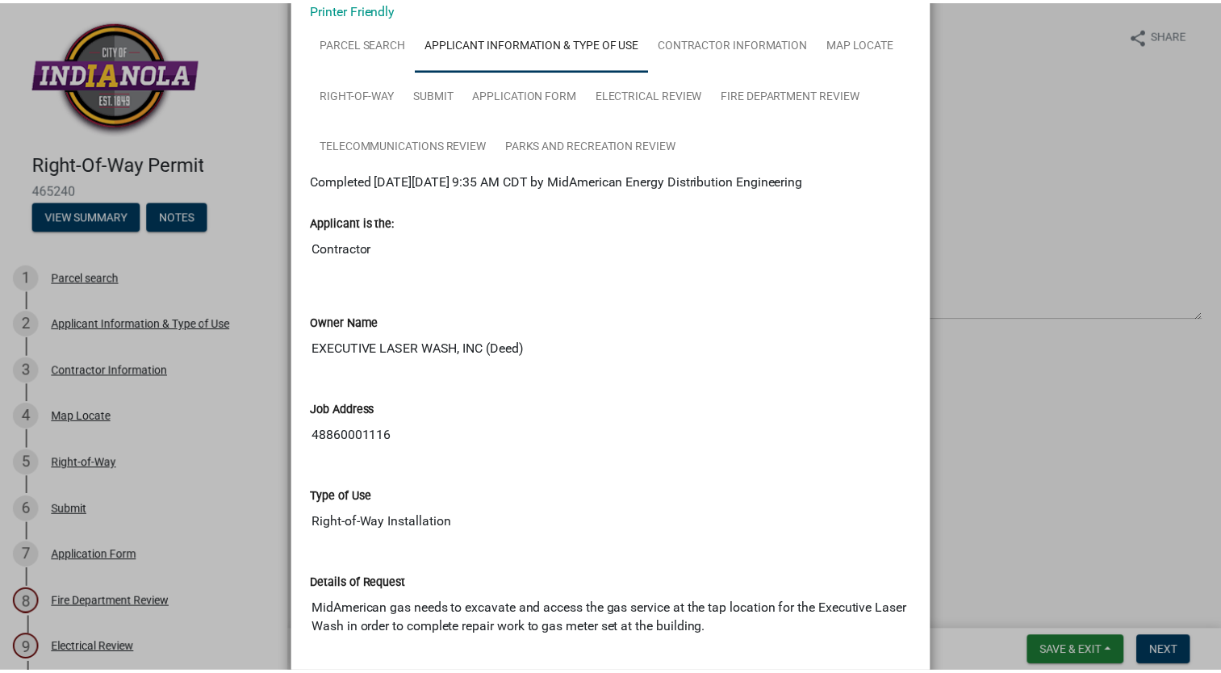
scroll to position [0, 0]
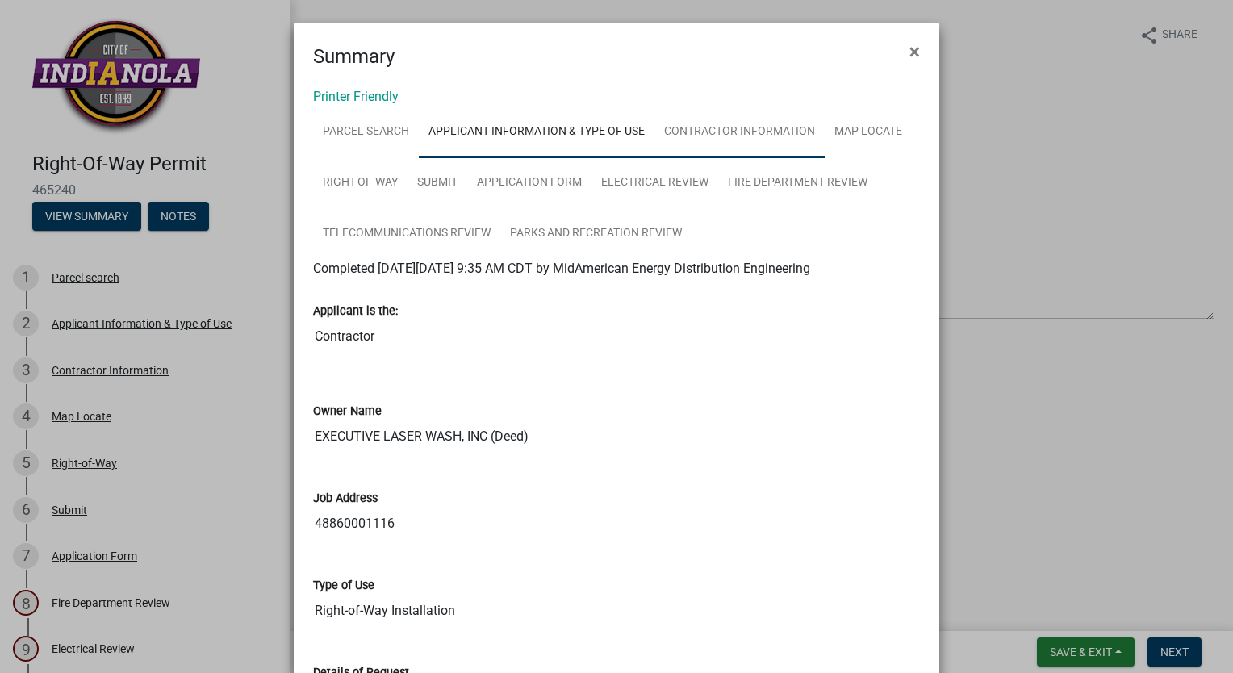
click at [714, 129] on link "Contractor Information" at bounding box center [739, 133] width 170 height 52
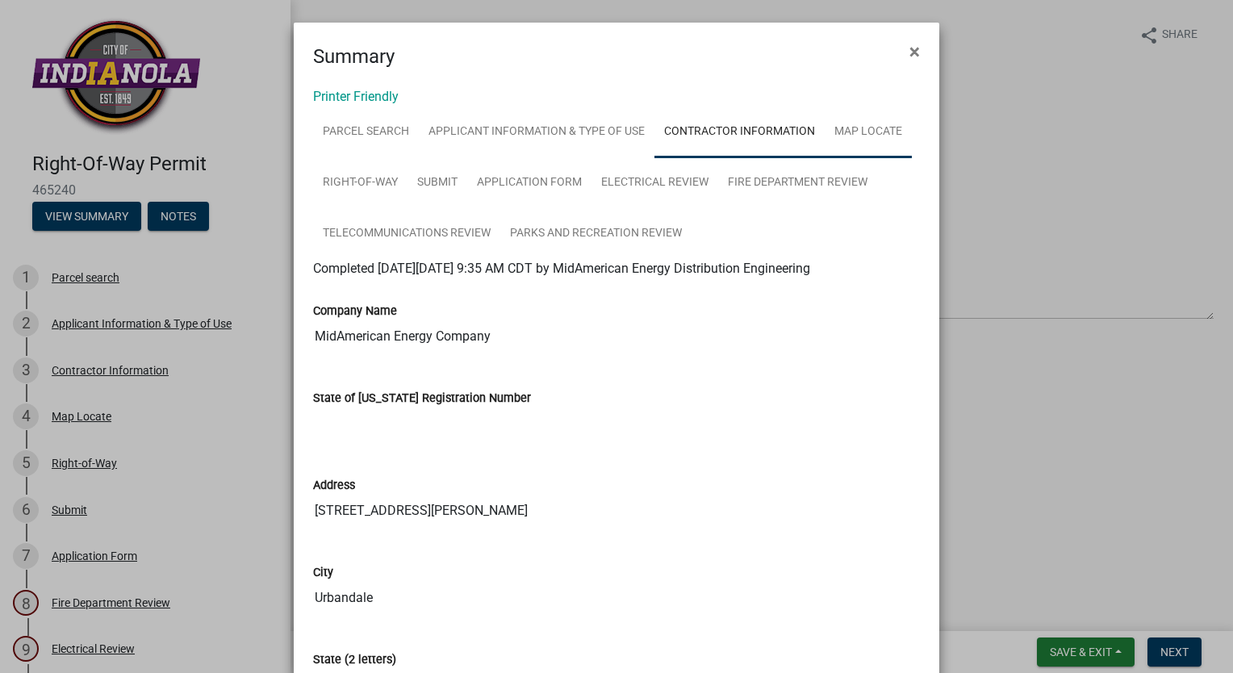
click at [871, 126] on link "Map Locate" at bounding box center [868, 133] width 87 height 52
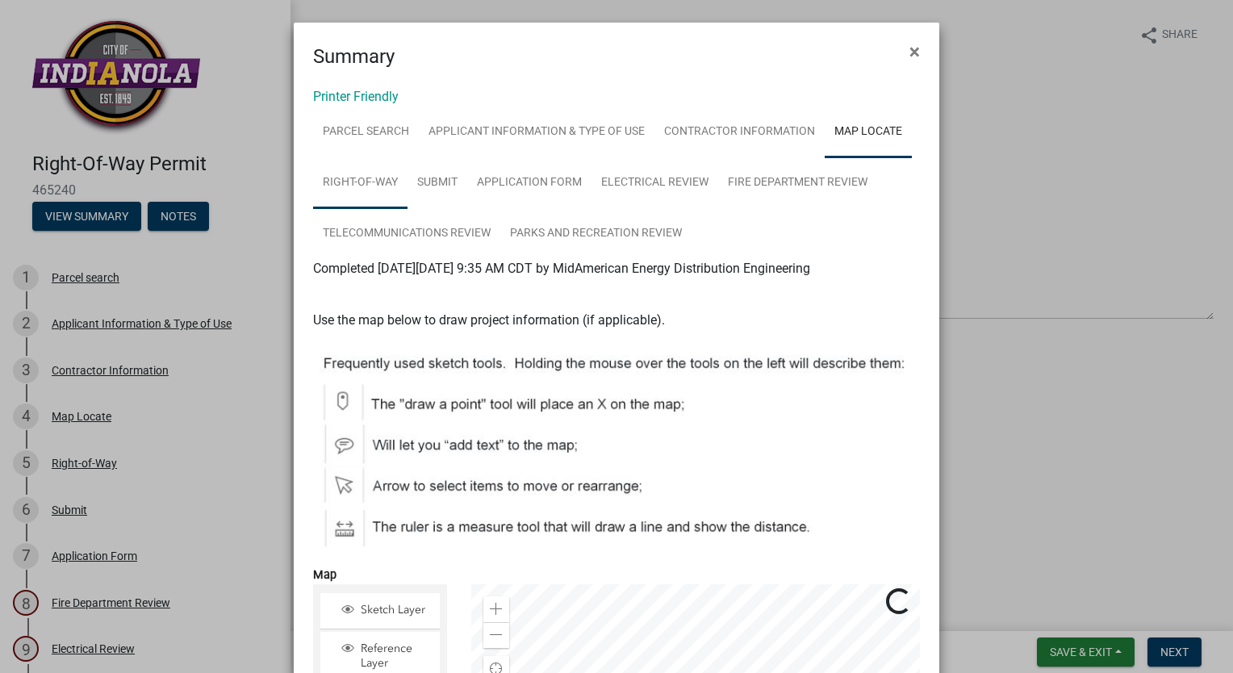
click at [352, 190] on link "Right-of-Way" at bounding box center [360, 183] width 94 height 52
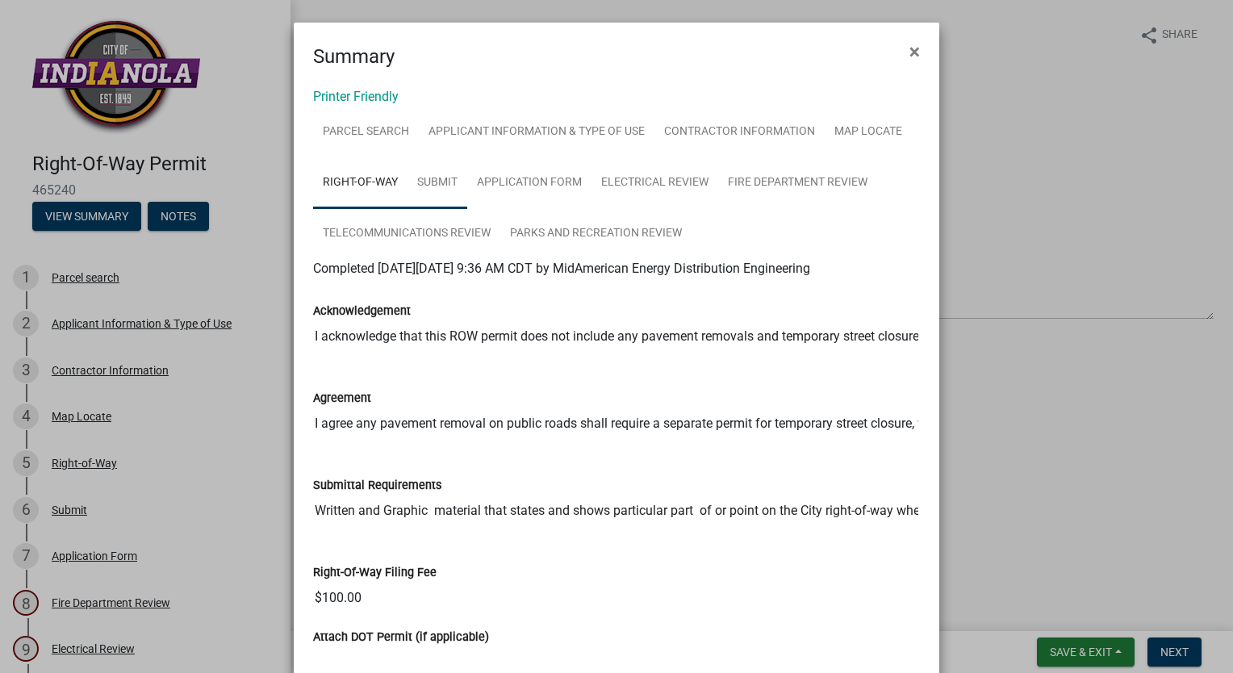
click at [424, 180] on link "Submit" at bounding box center [438, 183] width 60 height 52
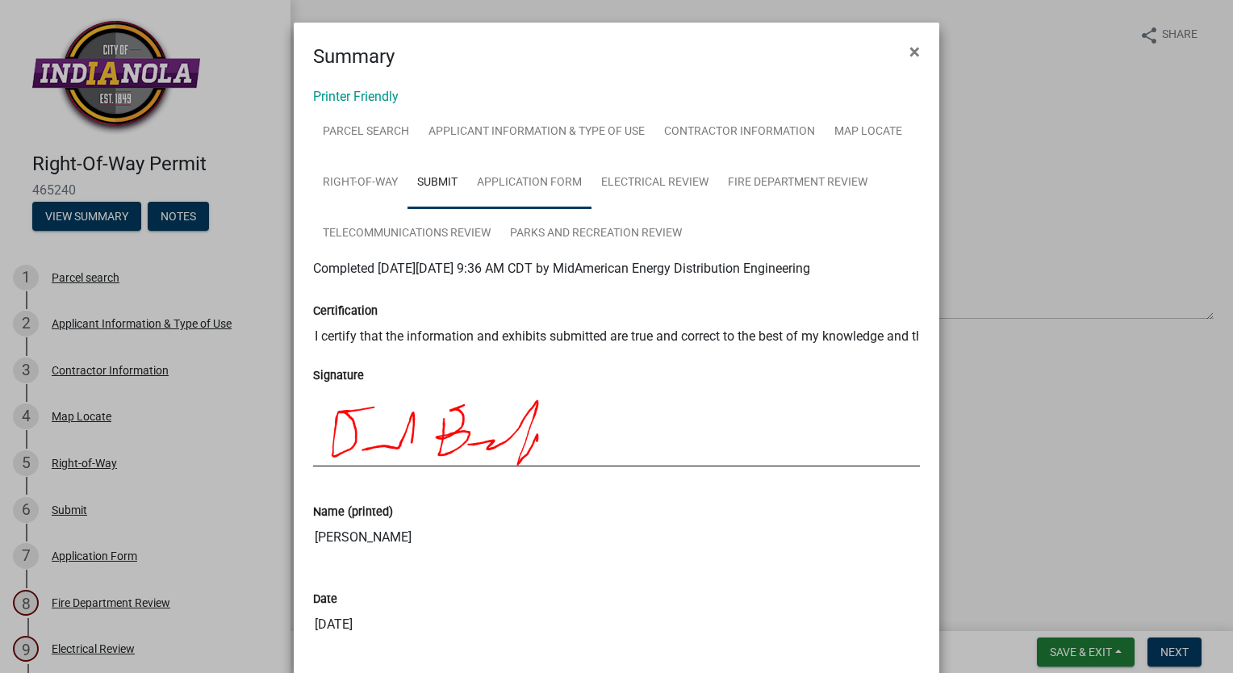
click at [487, 180] on link "Application Form" at bounding box center [529, 183] width 124 height 52
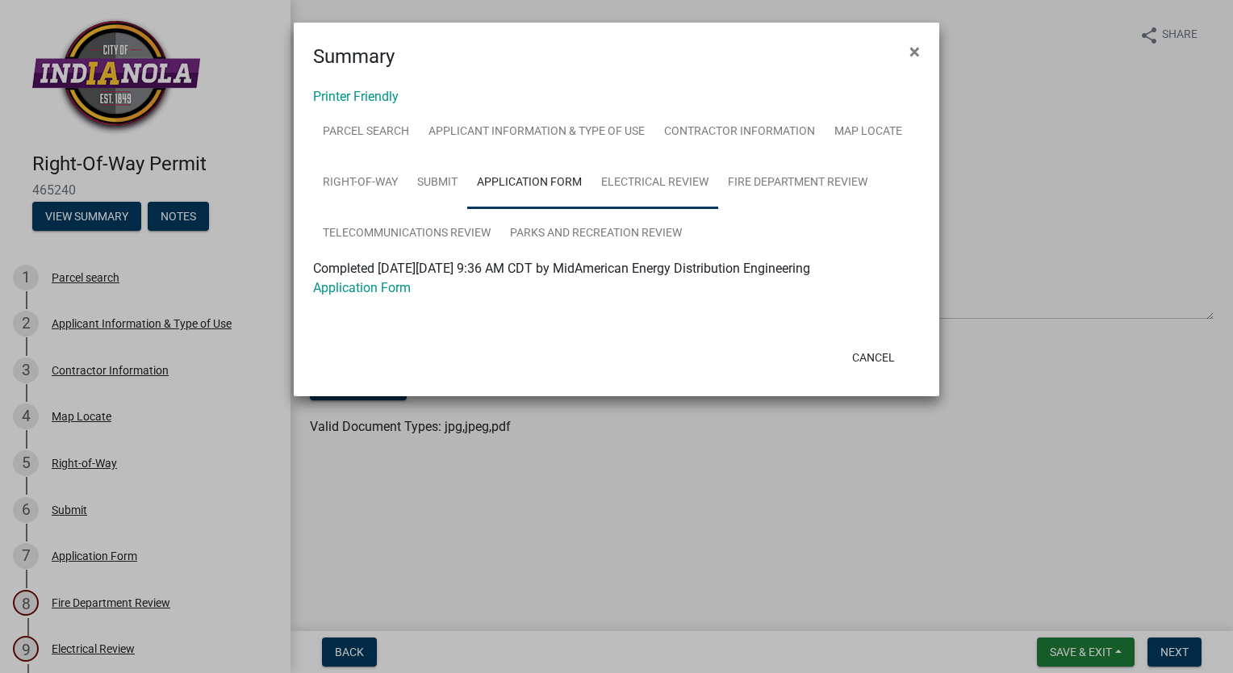
click at [621, 189] on link "Electrical Review" at bounding box center [655, 183] width 127 height 52
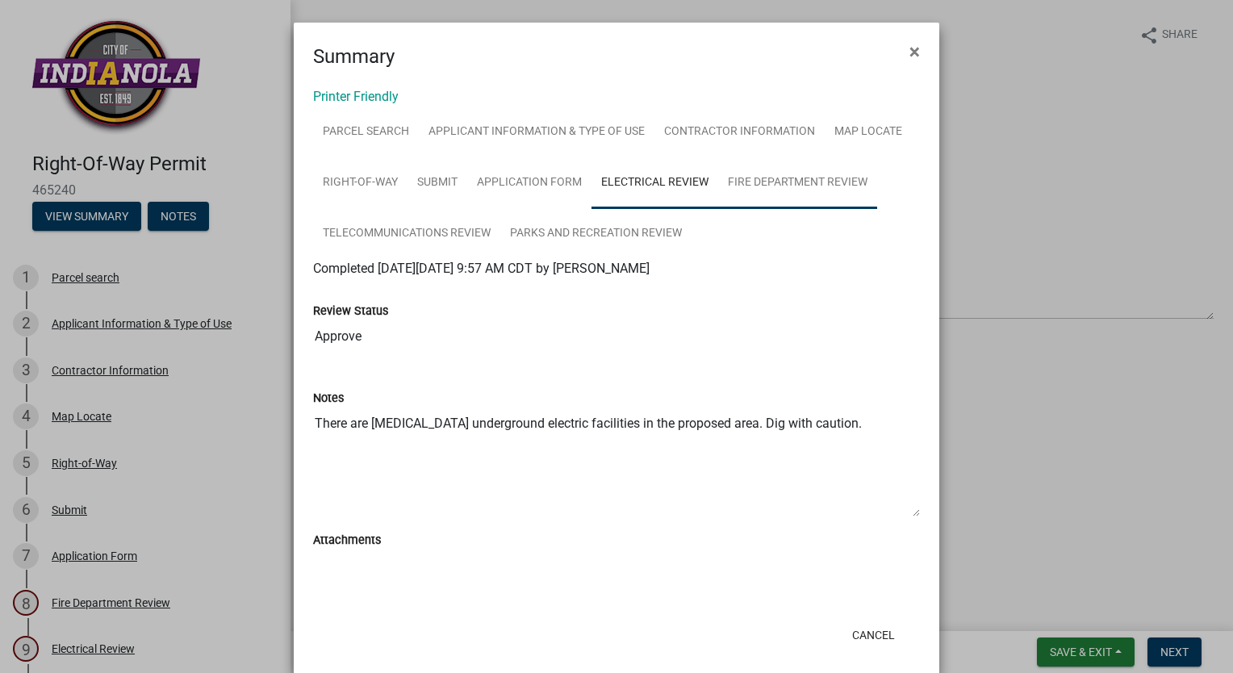
click at [780, 185] on link "Fire Department Review" at bounding box center [797, 183] width 159 height 52
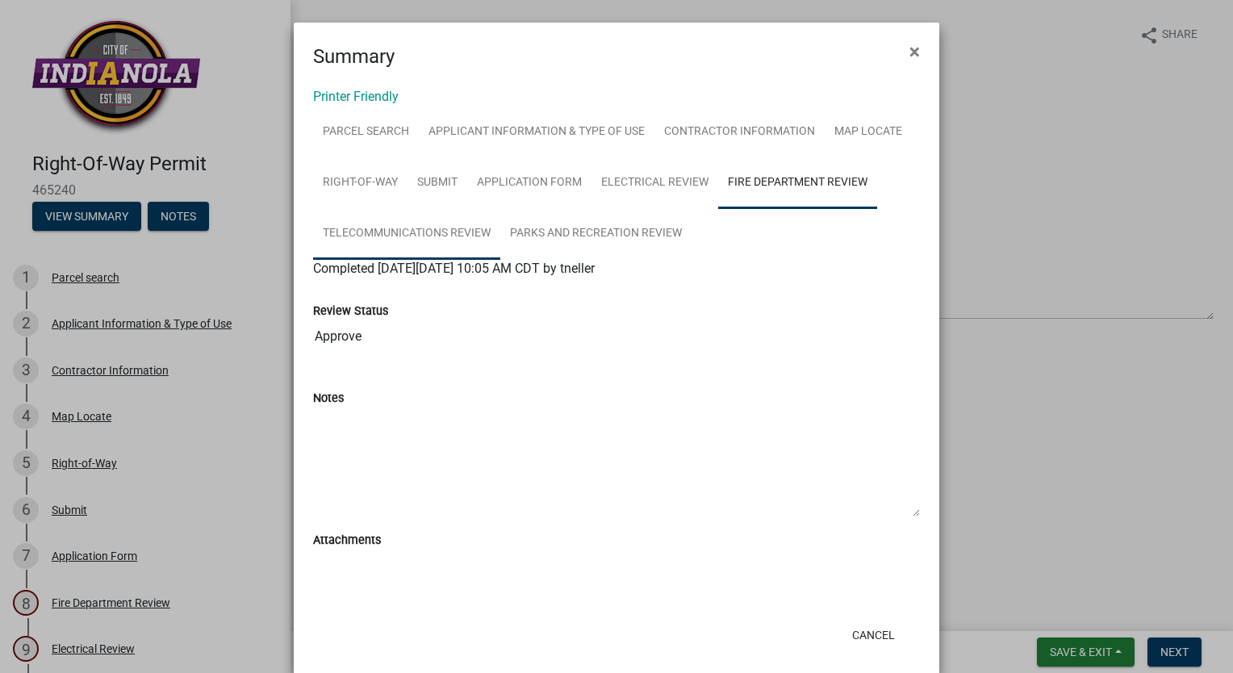
click at [345, 232] on link "Telecommunications Review" at bounding box center [406, 234] width 187 height 52
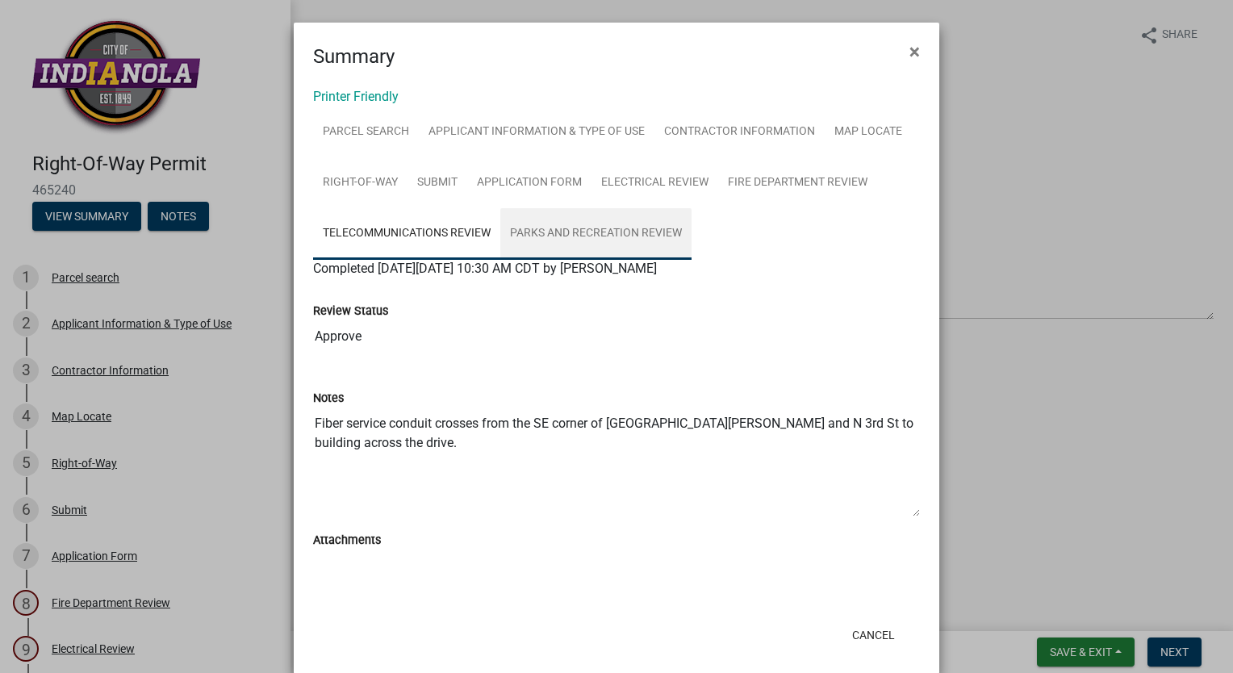
click at [562, 232] on link "Parks and Recreation Review" at bounding box center [595, 234] width 191 height 52
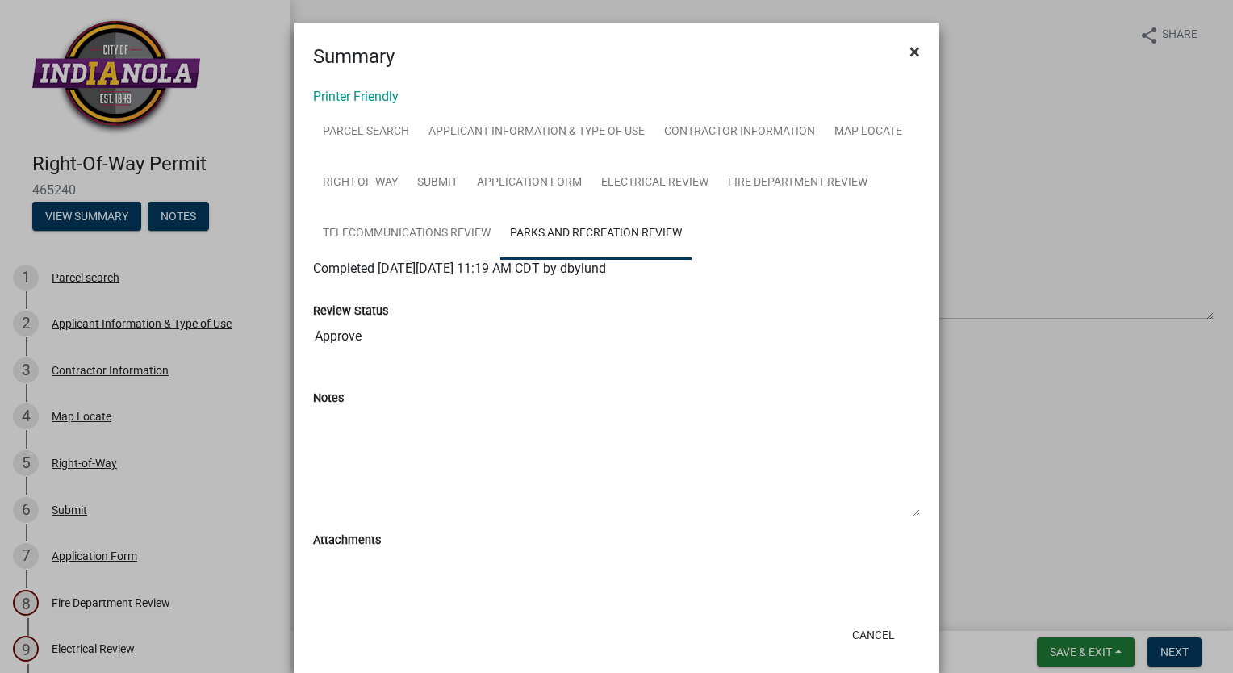
click at [909, 51] on span "×" at bounding box center [914, 51] width 10 height 23
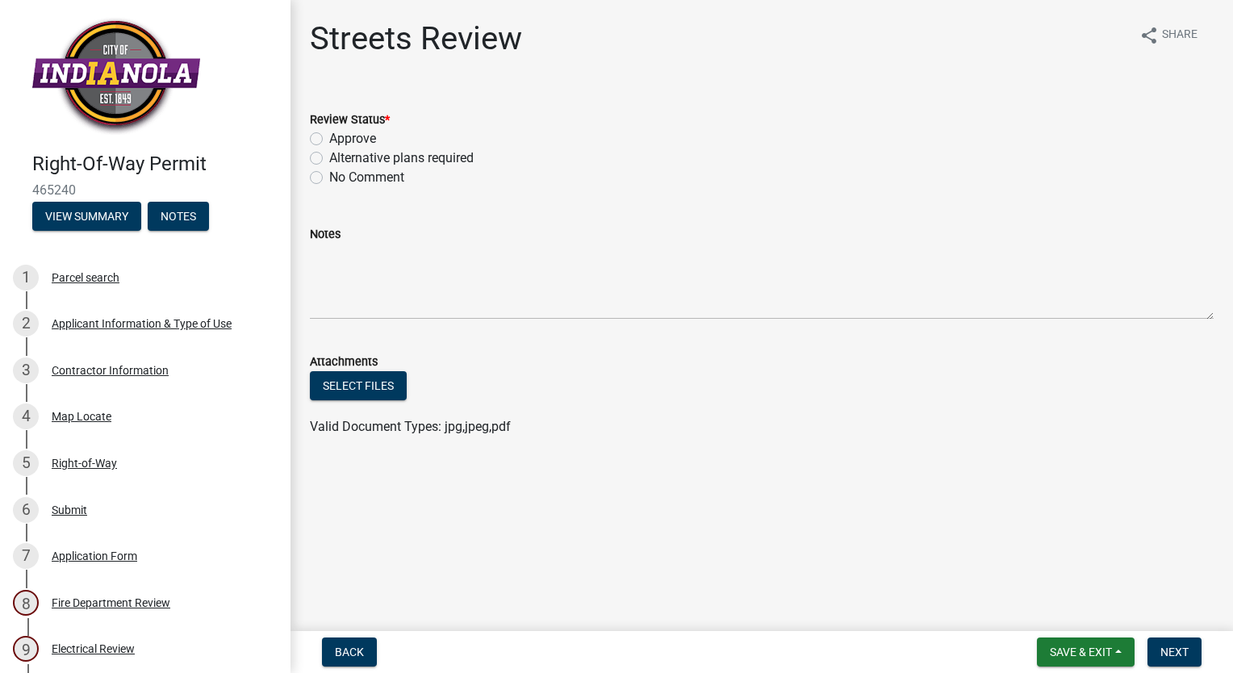
click at [329, 140] on label "Approve" at bounding box center [352, 138] width 47 height 19
click at [329, 140] on input "Approve" at bounding box center [334, 134] width 10 height 10
radio input "true"
click at [1169, 648] on span "Next" at bounding box center [1174, 652] width 28 height 13
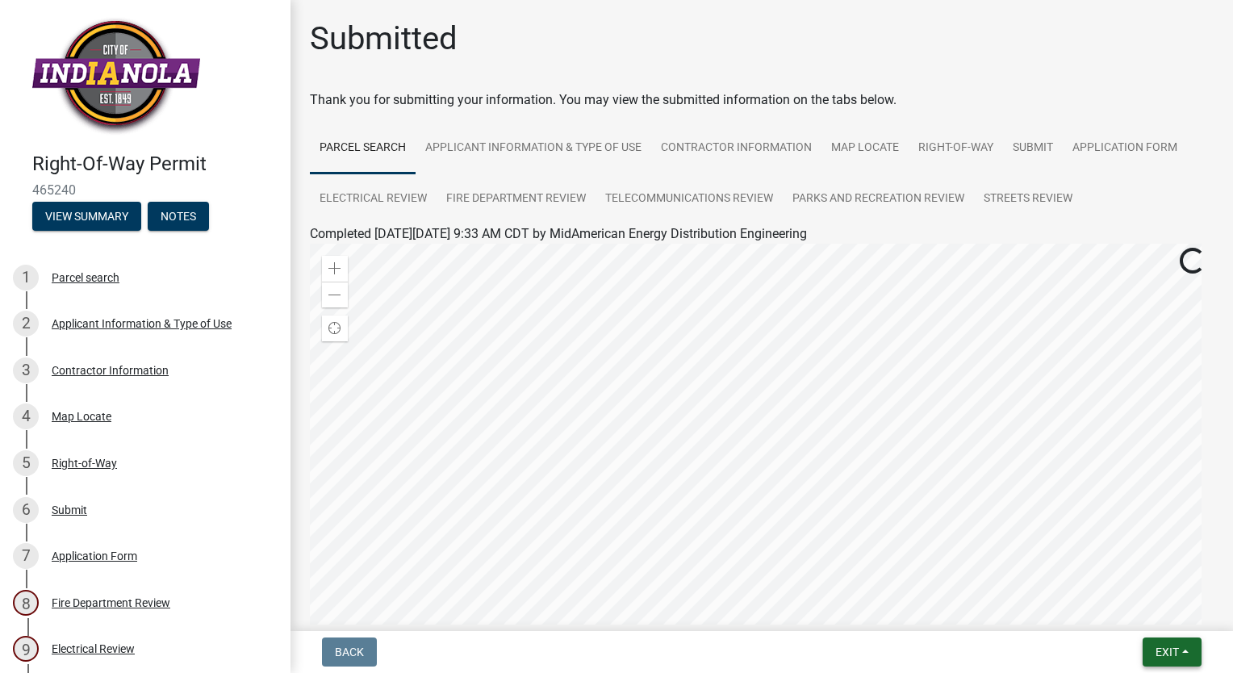
click at [1169, 648] on span "Exit" at bounding box center [1167, 652] width 23 height 13
click at [1154, 608] on button "Save & Exit" at bounding box center [1137, 610] width 129 height 39
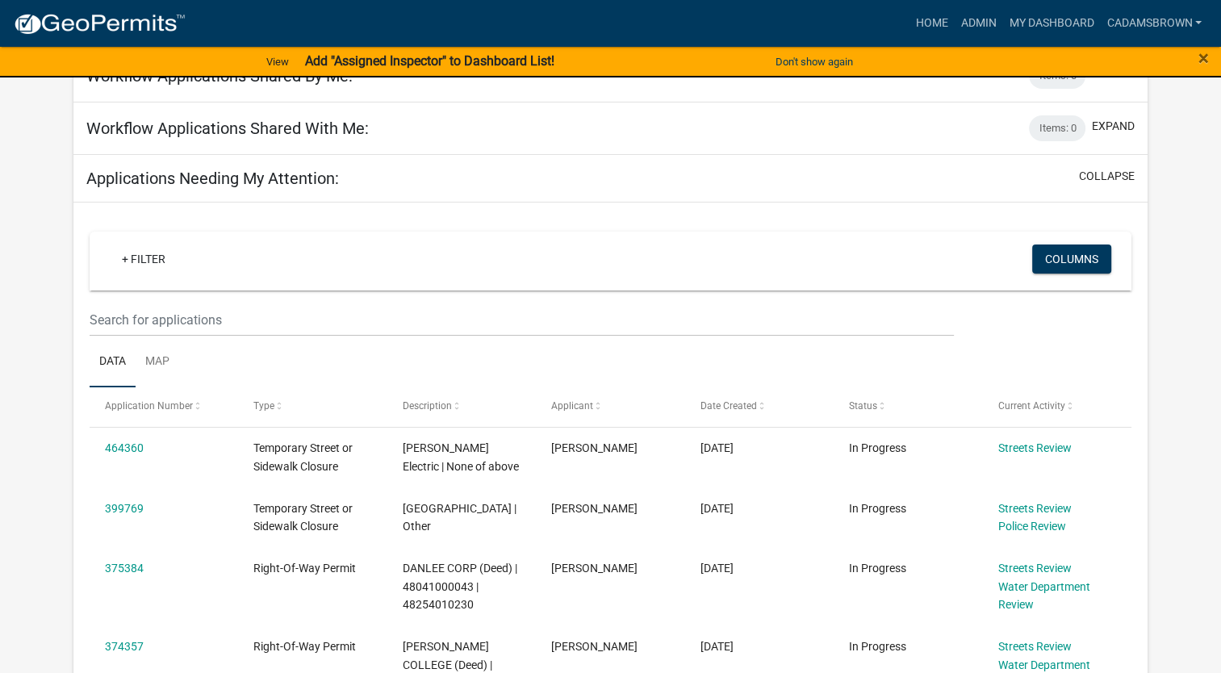
scroll to position [242, 0]
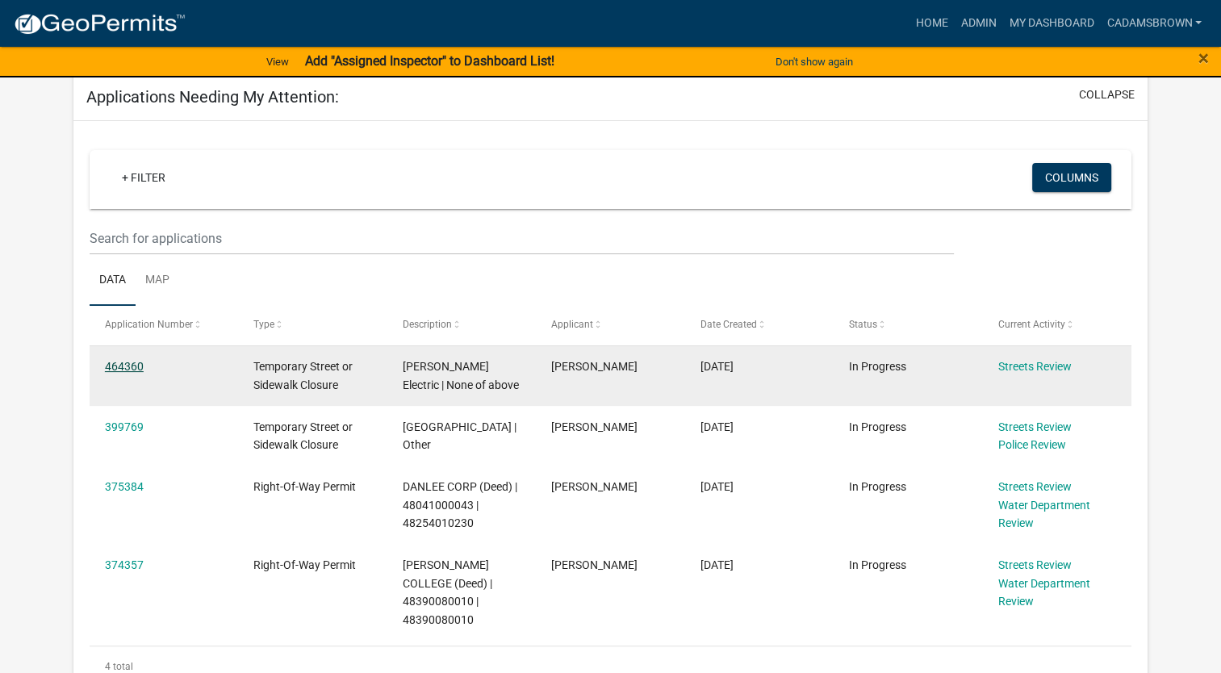
click at [117, 370] on link "464360" at bounding box center [124, 366] width 39 height 13
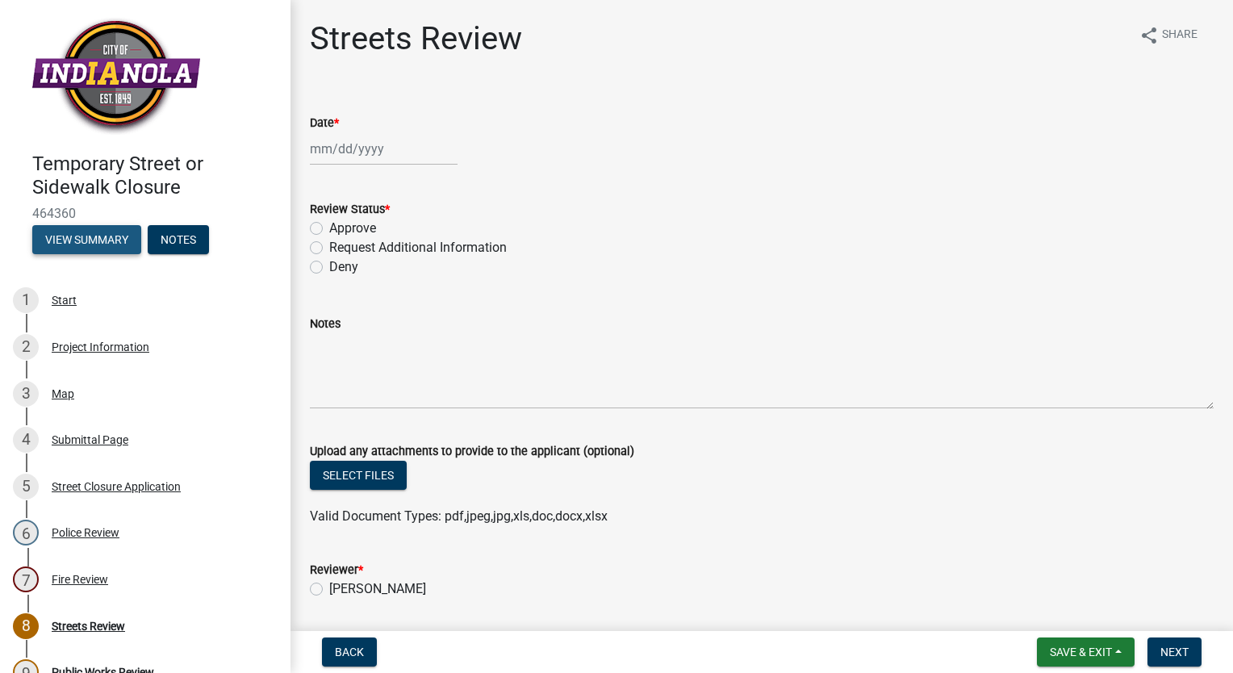
click at [61, 240] on button "View Summary" at bounding box center [86, 239] width 109 height 29
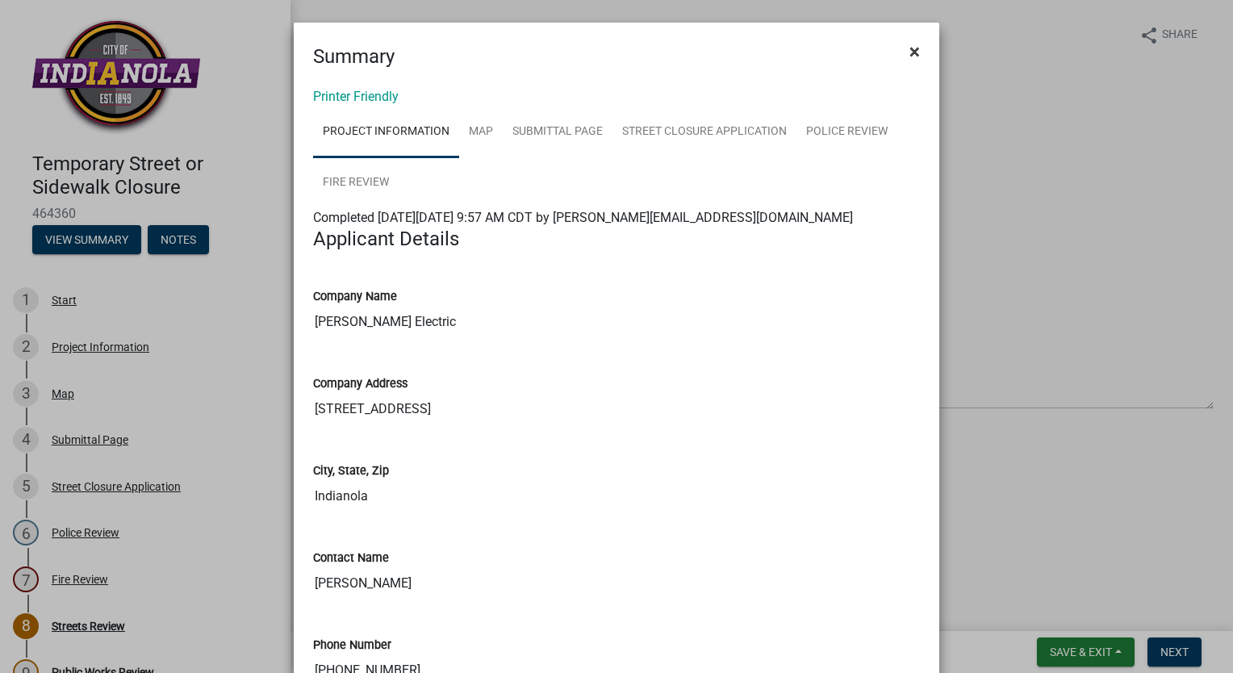
click at [914, 51] on span "×" at bounding box center [914, 51] width 10 height 23
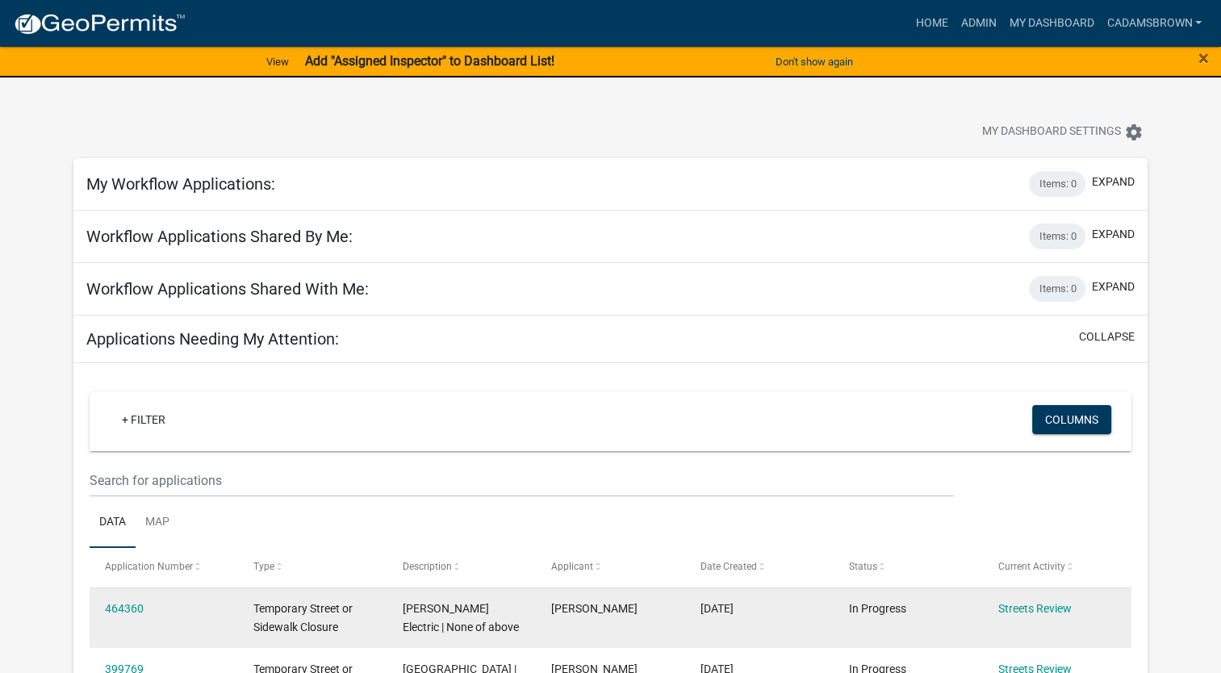
click at [353, 621] on div "Temporary Street or Sidewalk Closure" at bounding box center [312, 618] width 118 height 37
click at [130, 612] on link "464360" at bounding box center [124, 608] width 39 height 13
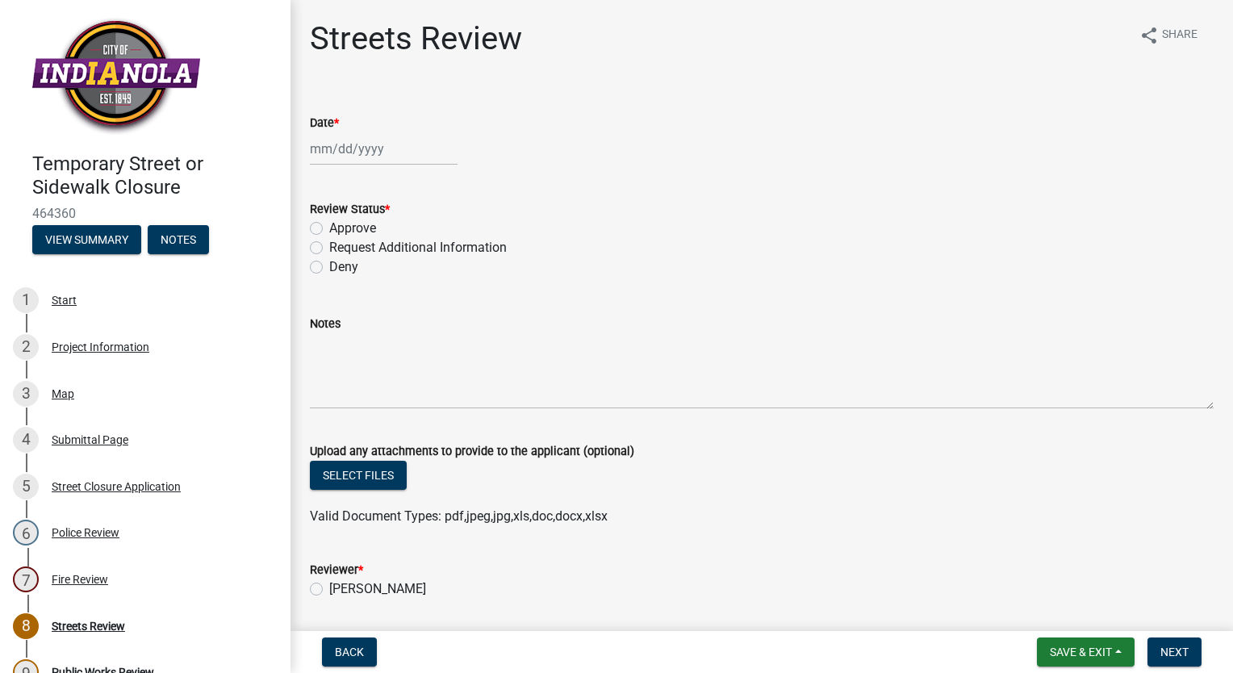
click at [328, 156] on div at bounding box center [384, 148] width 148 height 33
select select "8"
select select "2025"
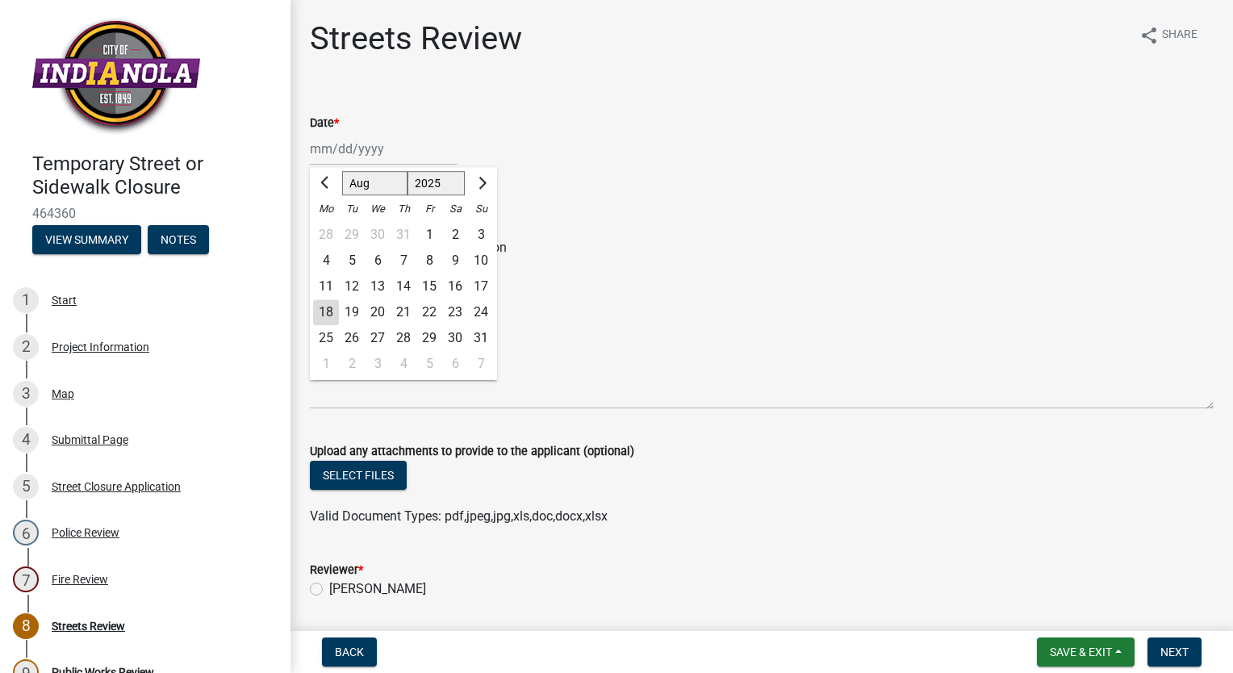
click at [333, 306] on div "18" at bounding box center [326, 312] width 26 height 26
type input "[DATE]"
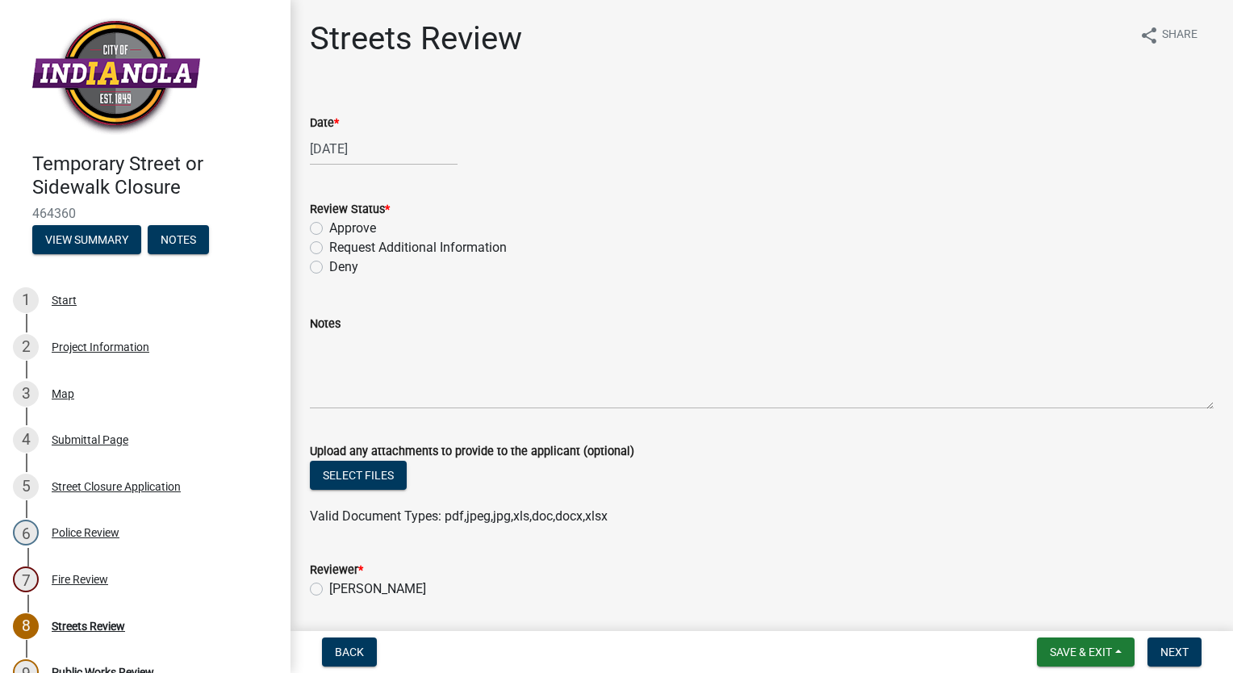
click at [329, 228] on label "Approve" at bounding box center [352, 228] width 47 height 19
click at [329, 228] on input "Approve" at bounding box center [334, 224] width 10 height 10
radio input "true"
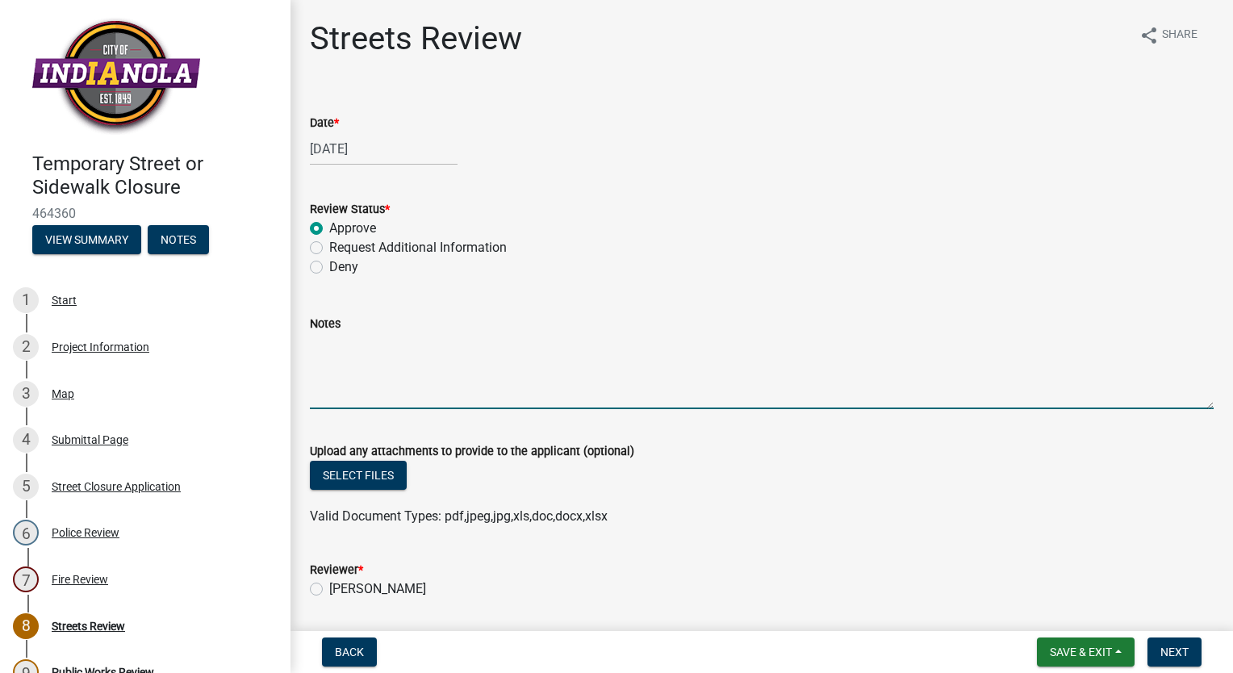
click at [320, 365] on textarea "Notes" at bounding box center [762, 371] width 904 height 76
type textarea "[PERSON_NAME] Electric sent the barricade plan and detour route by email for th…"
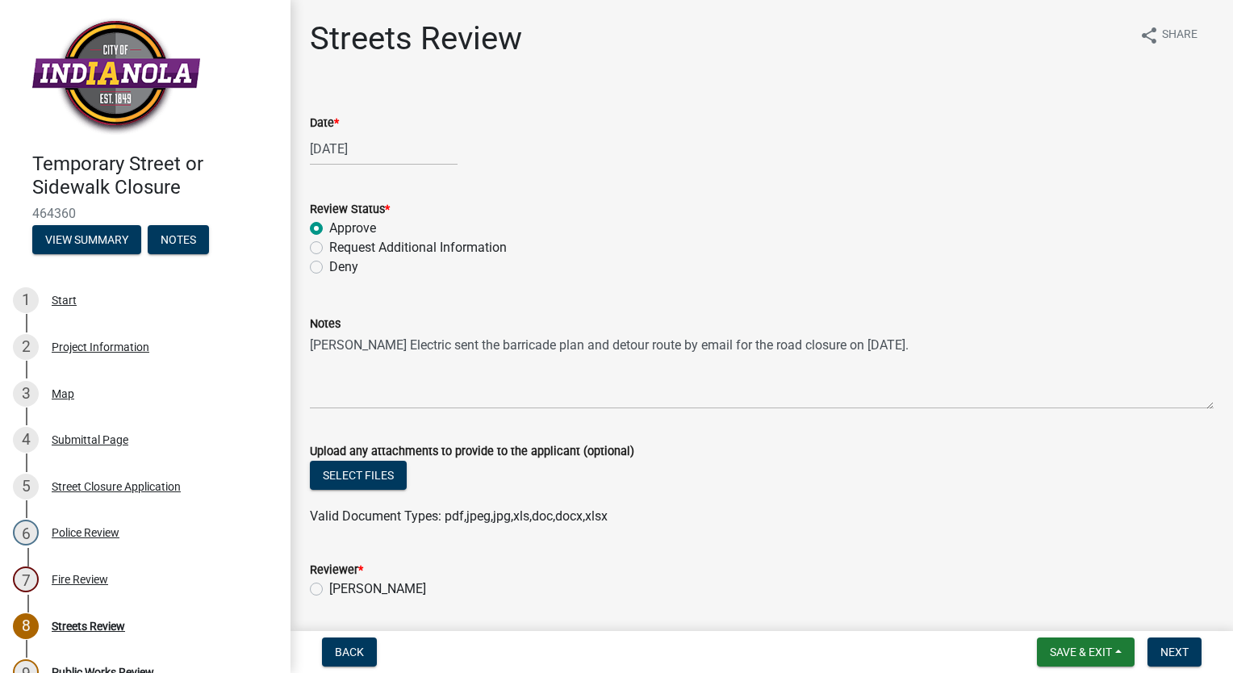
click at [329, 588] on label "[PERSON_NAME]" at bounding box center [377, 588] width 97 height 19
click at [329, 588] on input "[PERSON_NAME]" at bounding box center [334, 584] width 10 height 10
radio input "true"
click at [1169, 649] on span "Next" at bounding box center [1174, 652] width 28 height 13
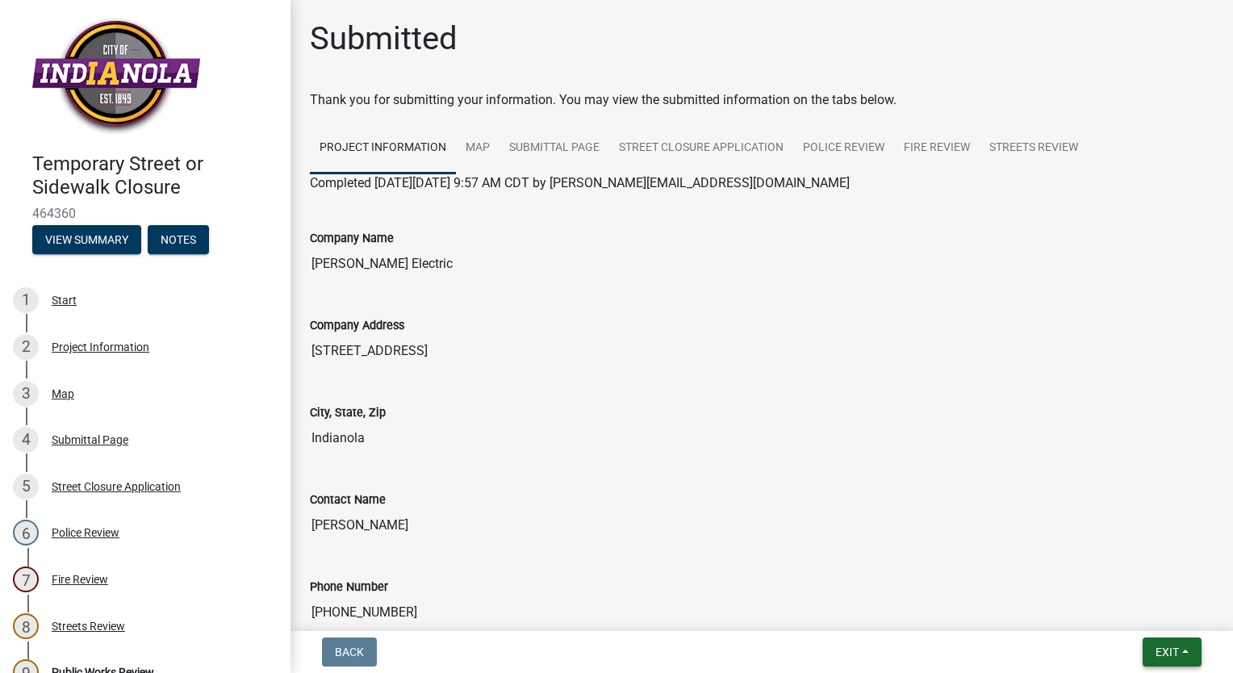
click at [1169, 649] on span "Exit" at bounding box center [1167, 652] width 23 height 13
click at [1135, 615] on button "Save & Exit" at bounding box center [1137, 610] width 129 height 39
